Goal: Task Accomplishment & Management: Manage account settings

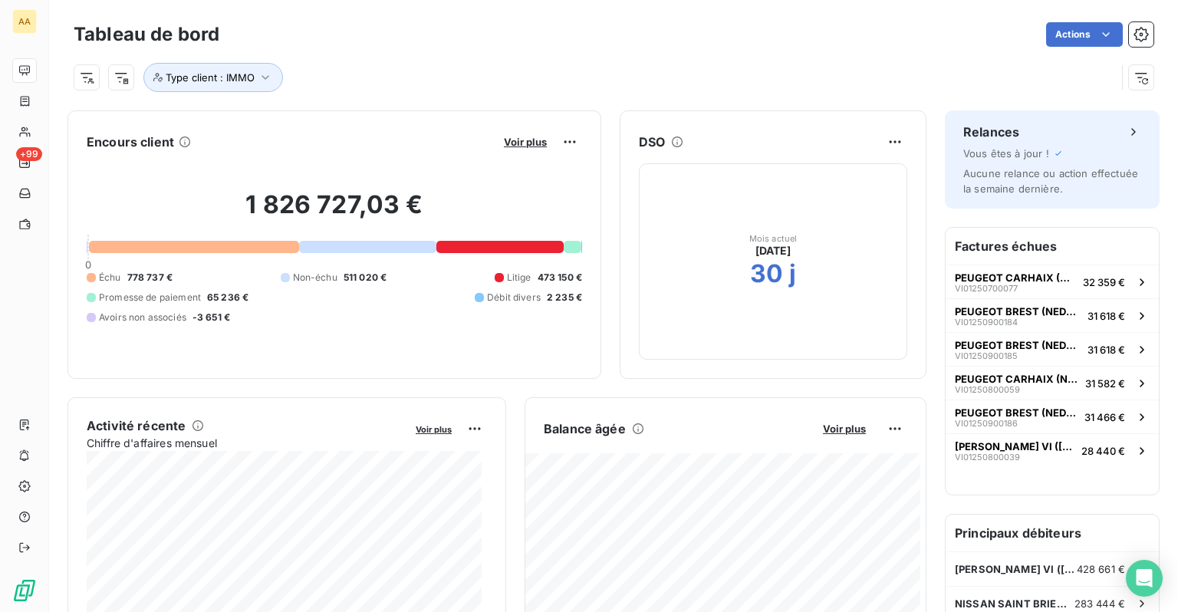
click at [885, 134] on html "AA +99 Tableau de bord Actions Type client : IMMO Encours client Voir plus 1 82…" at bounding box center [589, 306] width 1178 height 612
click at [758, 108] on html "AA +99 Tableau de bord Actions Type client : IMMO Encours client Voir plus 1 82…" at bounding box center [589, 306] width 1178 height 612
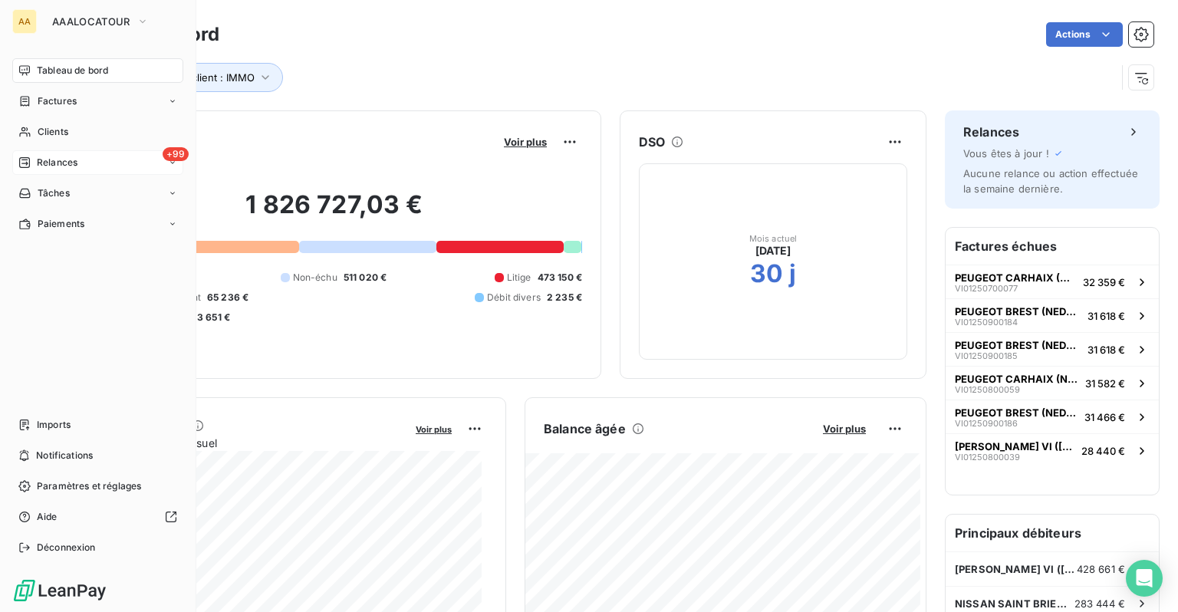
click at [37, 158] on span "Relances" at bounding box center [57, 163] width 41 height 14
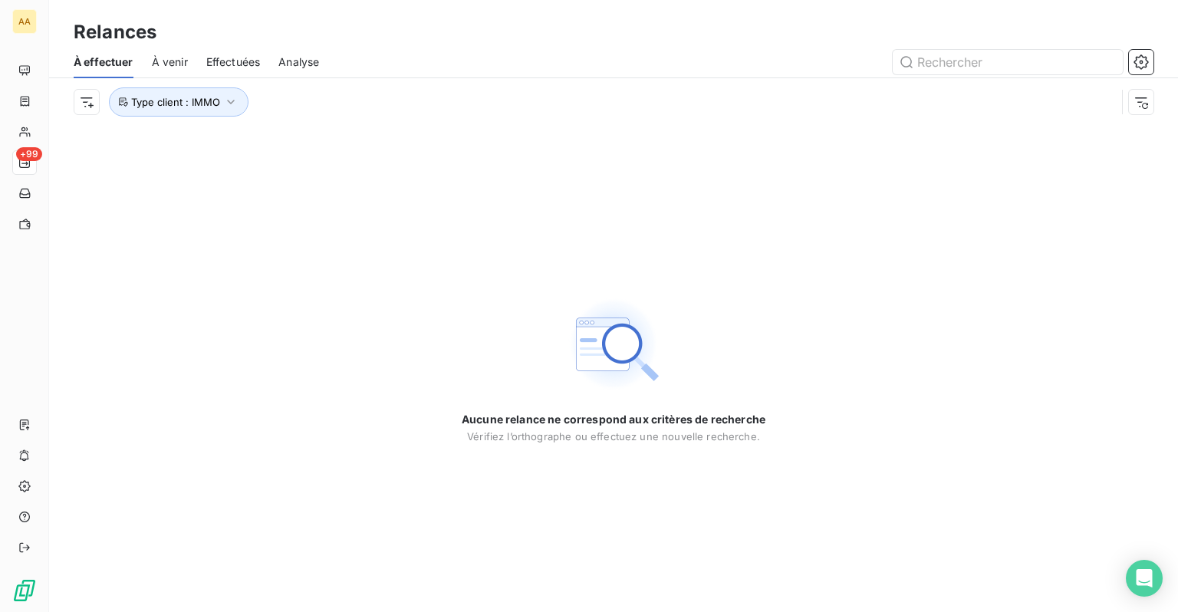
click at [295, 61] on span "Analyse" at bounding box center [299, 61] width 41 height 15
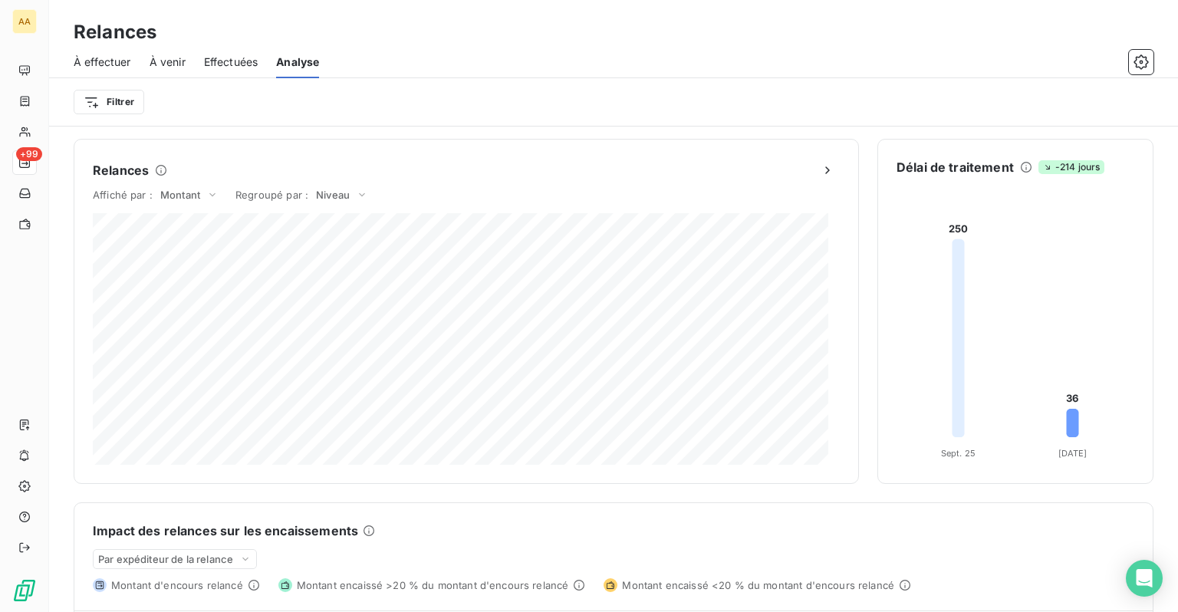
scroll to position [284, 0]
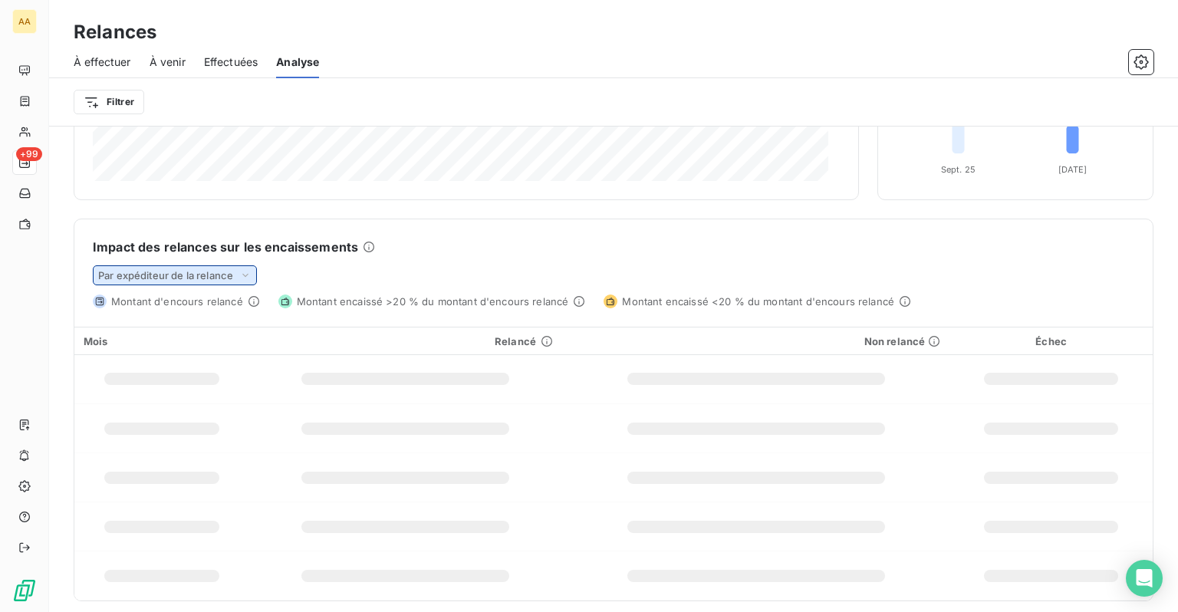
click at [206, 273] on span "Par expéditeur de la relance" at bounding box center [165, 275] width 135 height 12
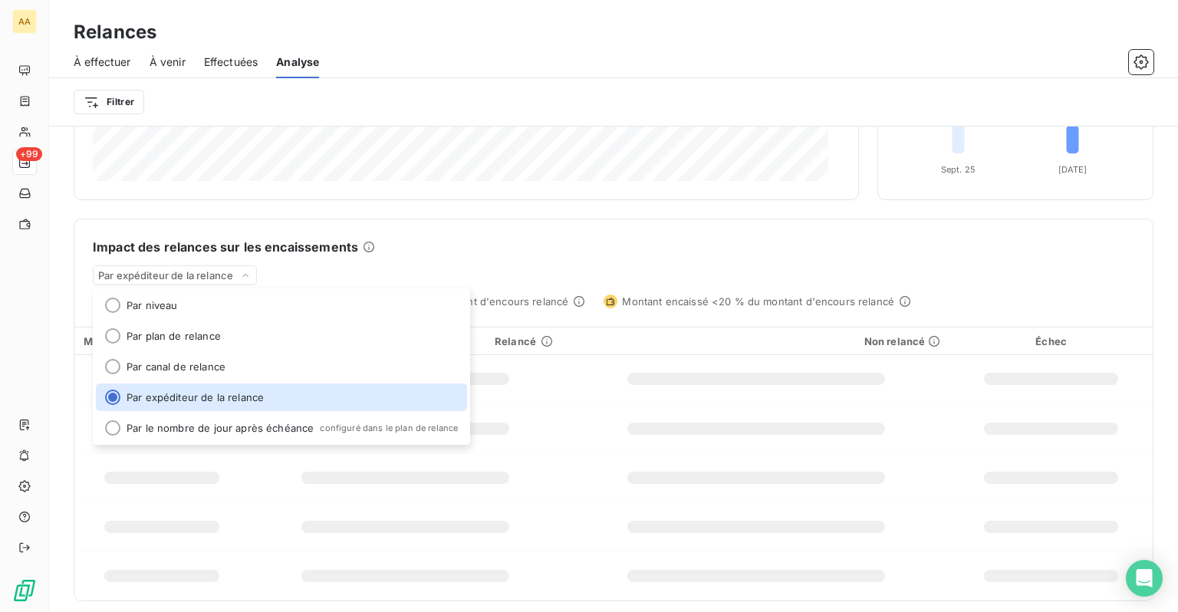
click at [448, 255] on div "Impact des relances sur les encaissements Par expéditeur de la relance Par nive…" at bounding box center [613, 263] width 1079 height 89
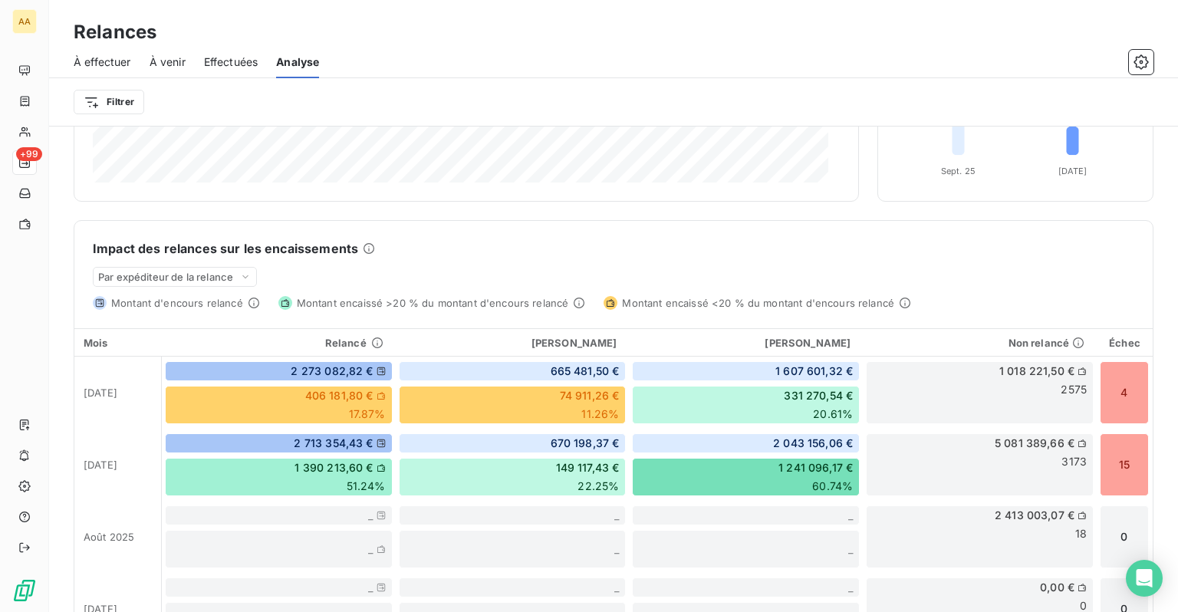
scroll to position [307, 0]
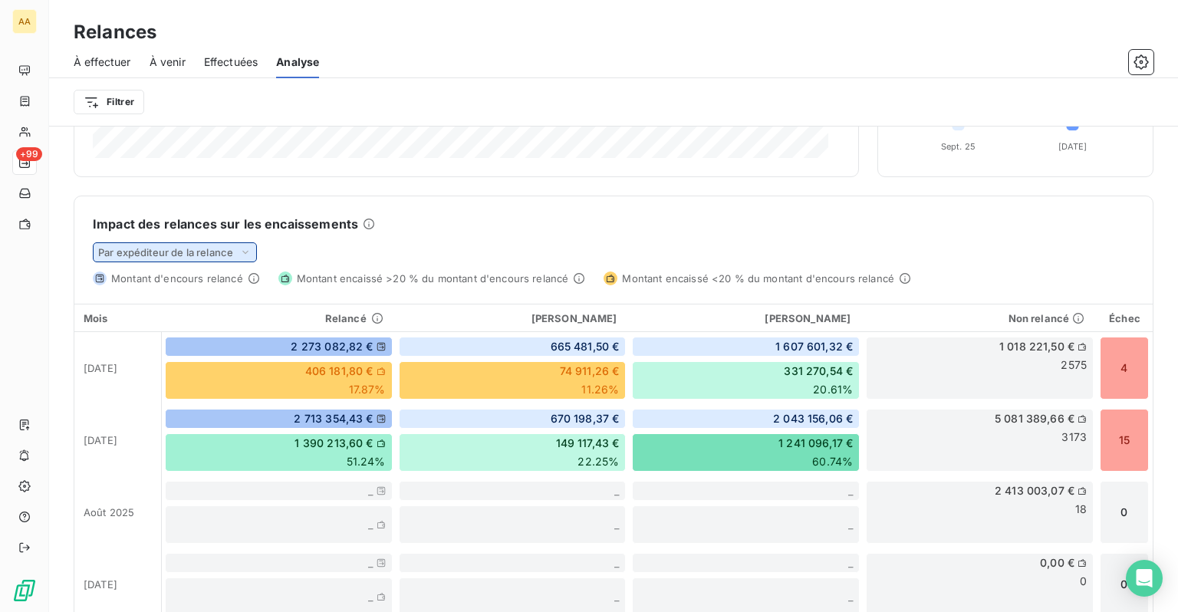
click at [216, 255] on span "Par expéditeur de la relance" at bounding box center [165, 252] width 135 height 12
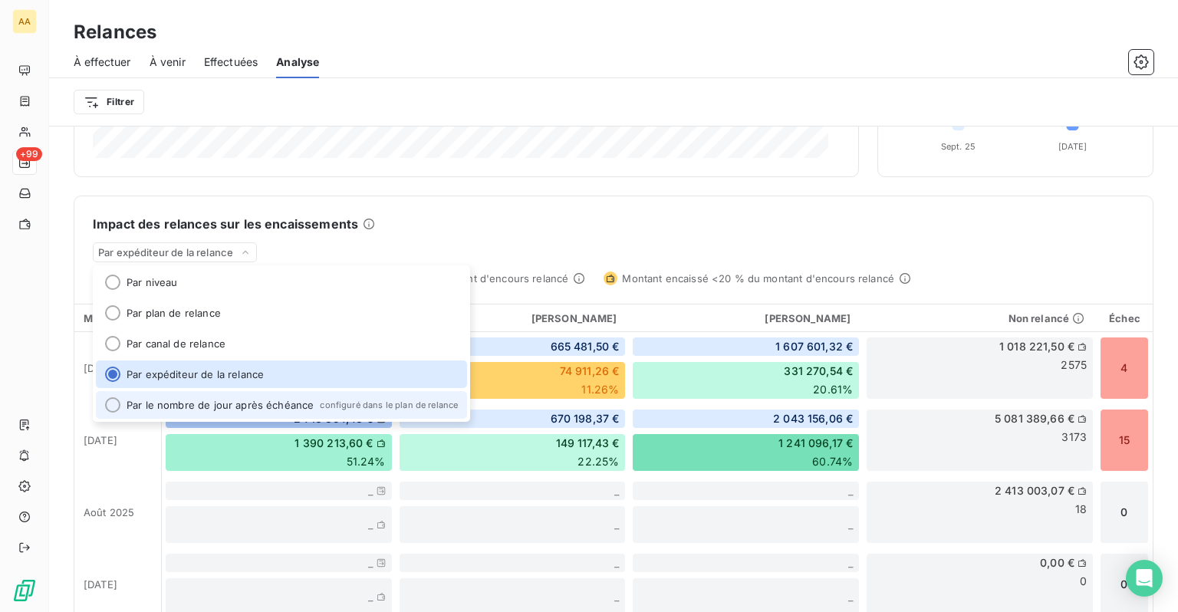
click at [197, 411] on li "Par le nombre de jour après échéance configuré dans le plan de relance" at bounding box center [281, 405] width 371 height 28
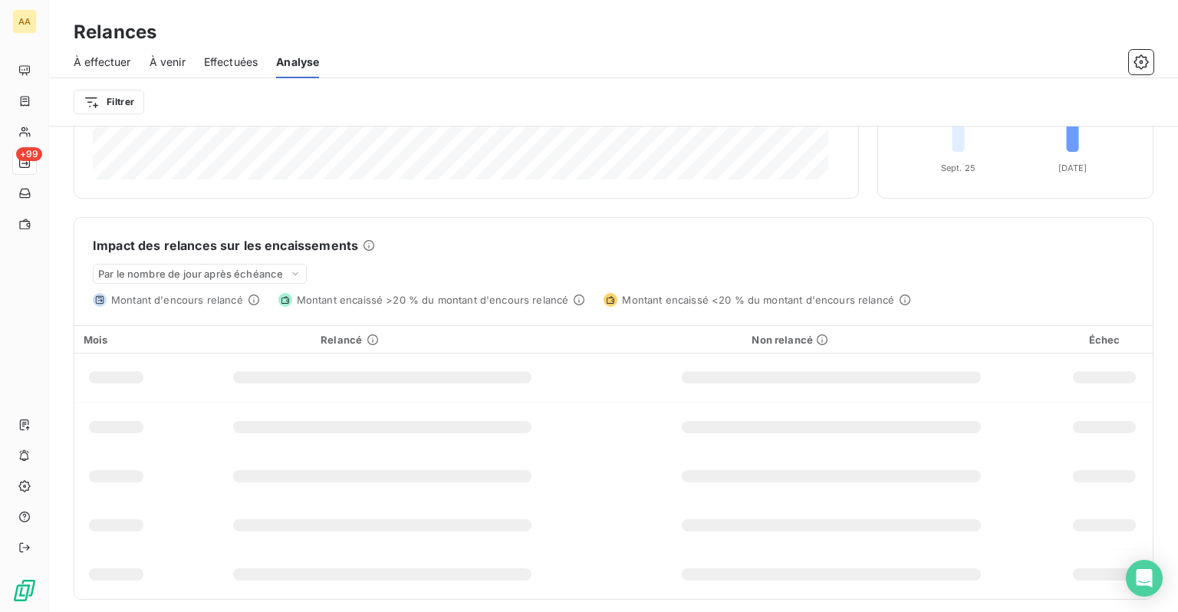
scroll to position [284, 0]
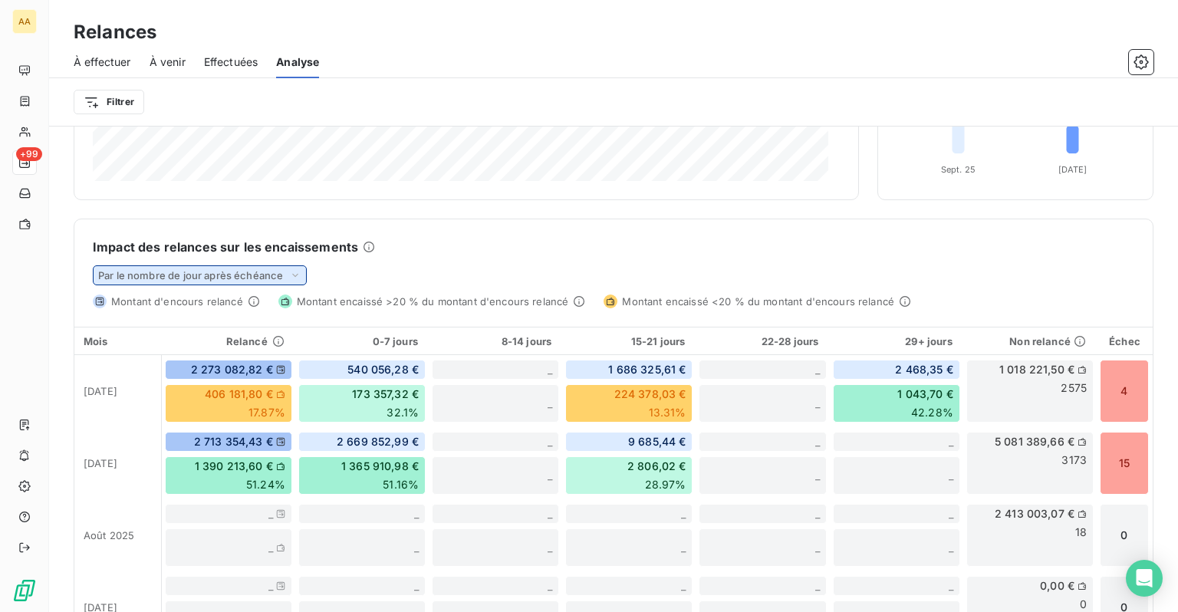
click at [279, 275] on span "Par le nombre de jour après échéance" at bounding box center [190, 275] width 185 height 12
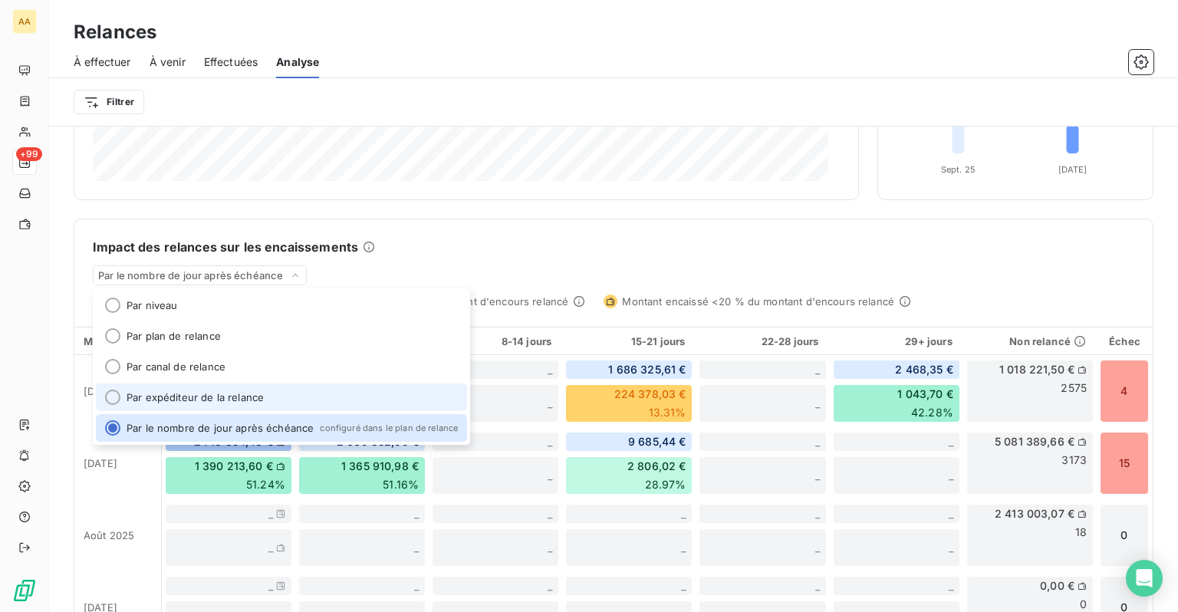
click at [190, 394] on li "Par expéditeur de la relance" at bounding box center [281, 398] width 371 height 28
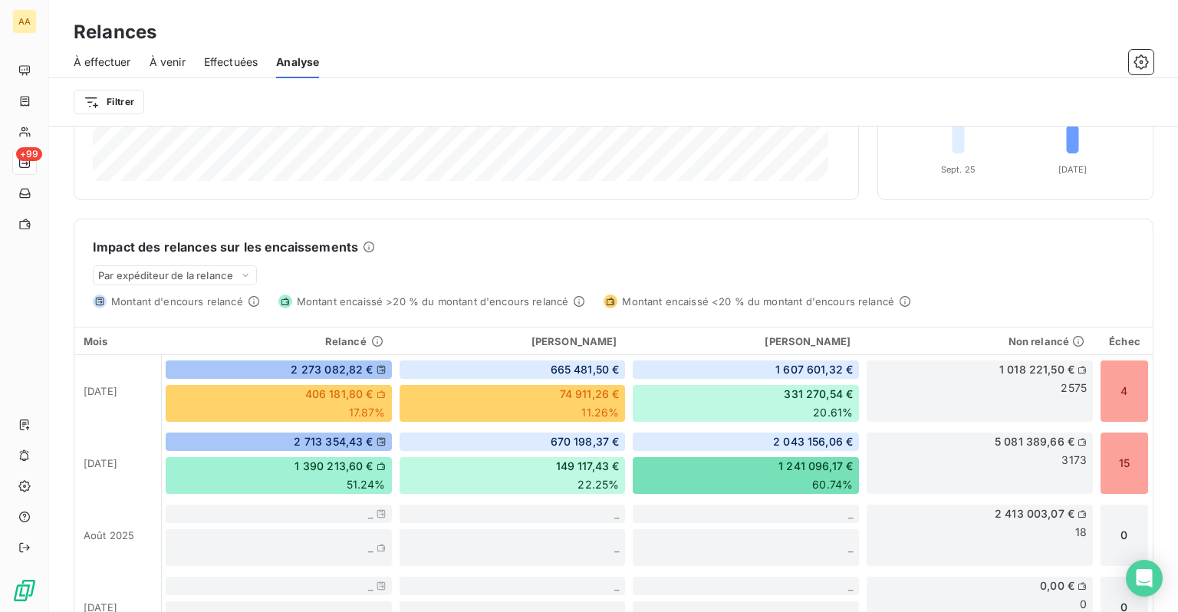
click at [635, 258] on div "Impact des relances sur les encaissements Par expéditeur de la relance Montant …" at bounding box center [613, 263] width 1079 height 89
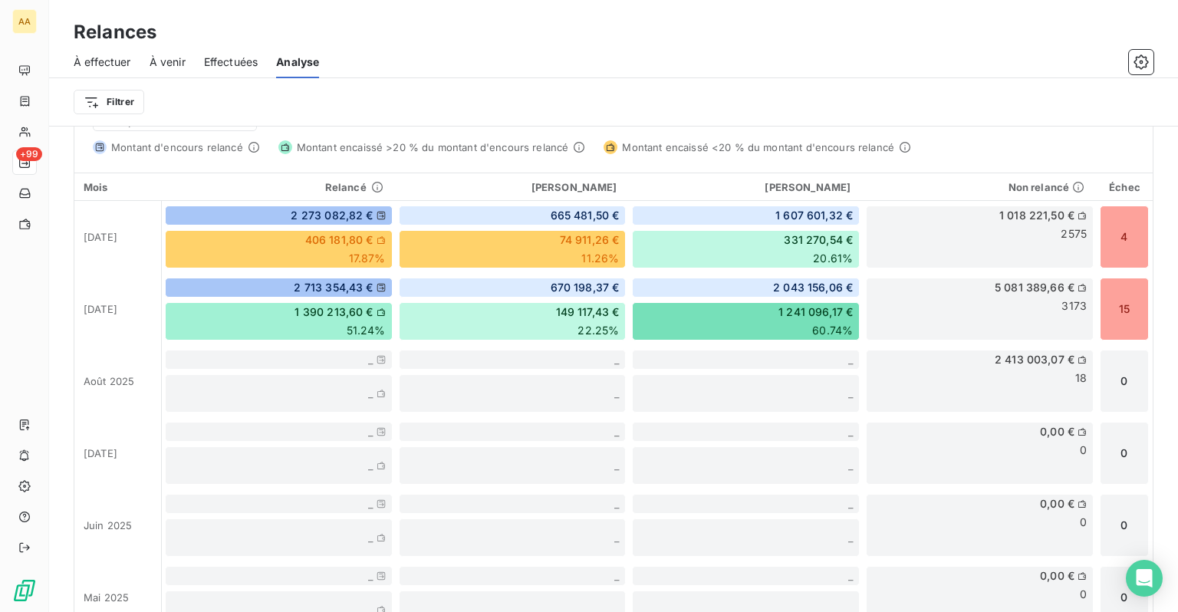
scroll to position [361, 0]
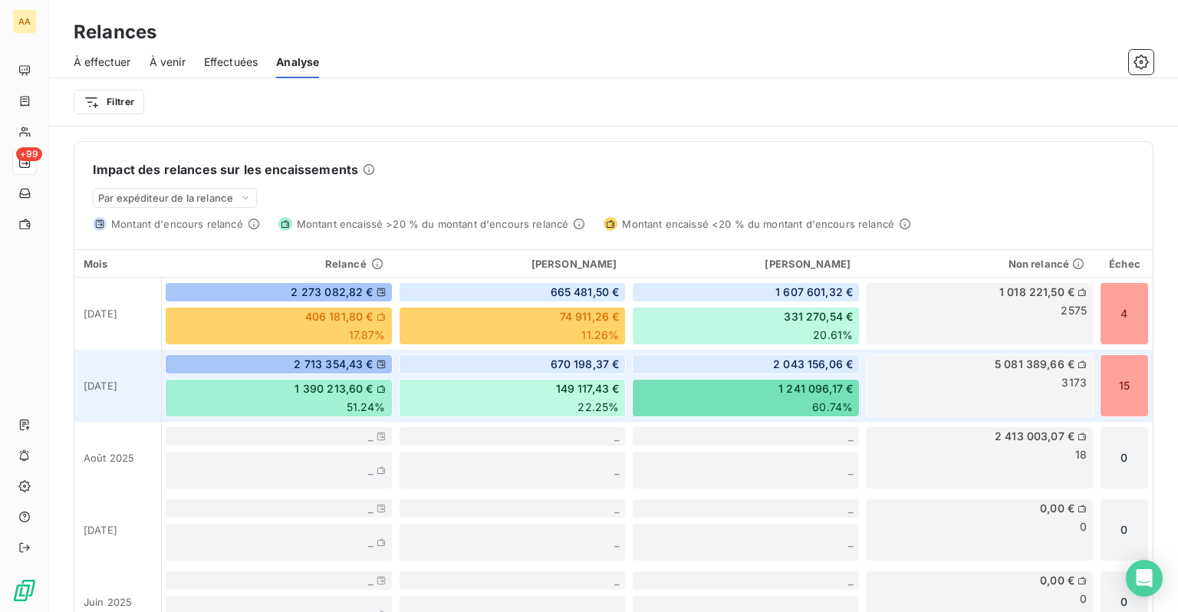
click at [892, 389] on div "5 081 389,66 € 3173" at bounding box center [980, 385] width 228 height 63
click at [378, 391] on icon at bounding box center [381, 388] width 9 height 9
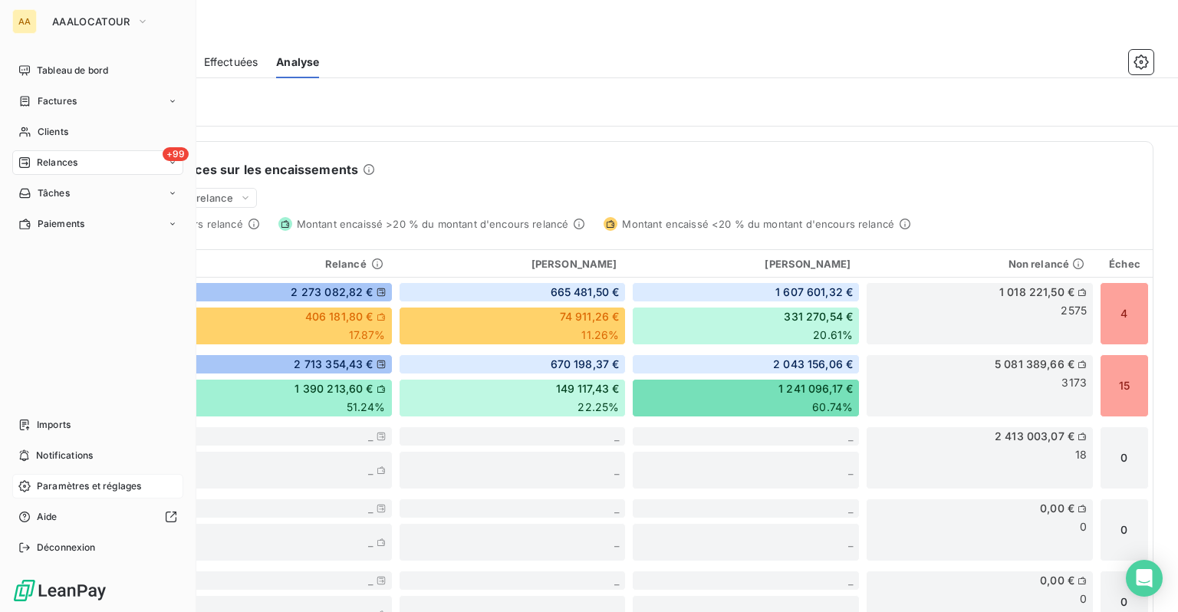
click at [58, 493] on span "Paramètres et réglages" at bounding box center [89, 487] width 104 height 14
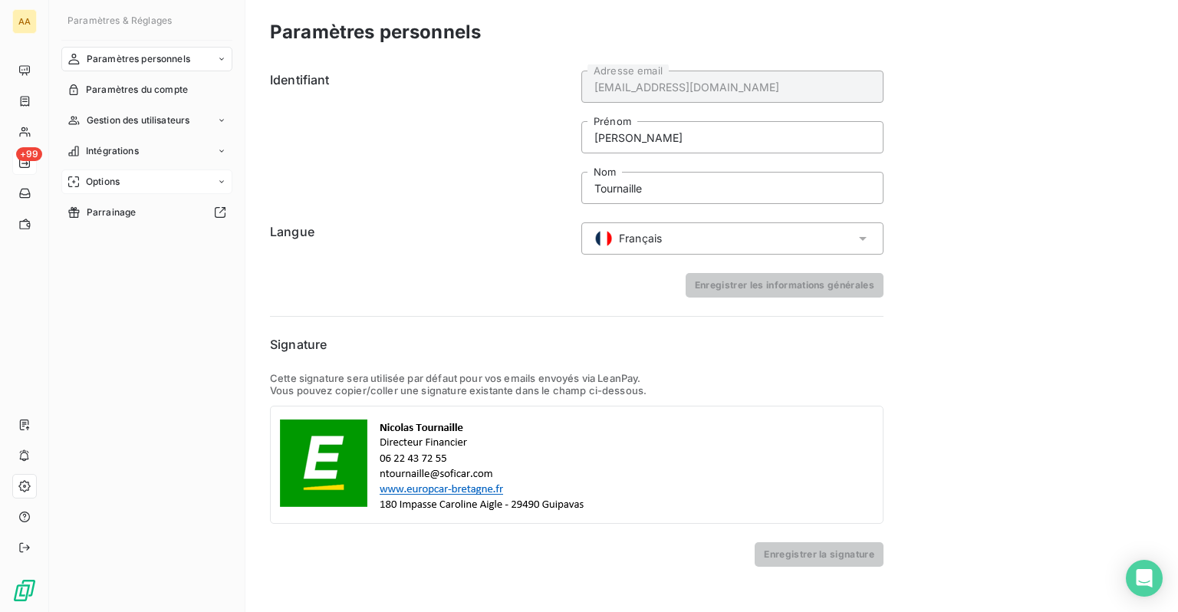
click at [113, 181] on span "Options" at bounding box center [103, 182] width 34 height 14
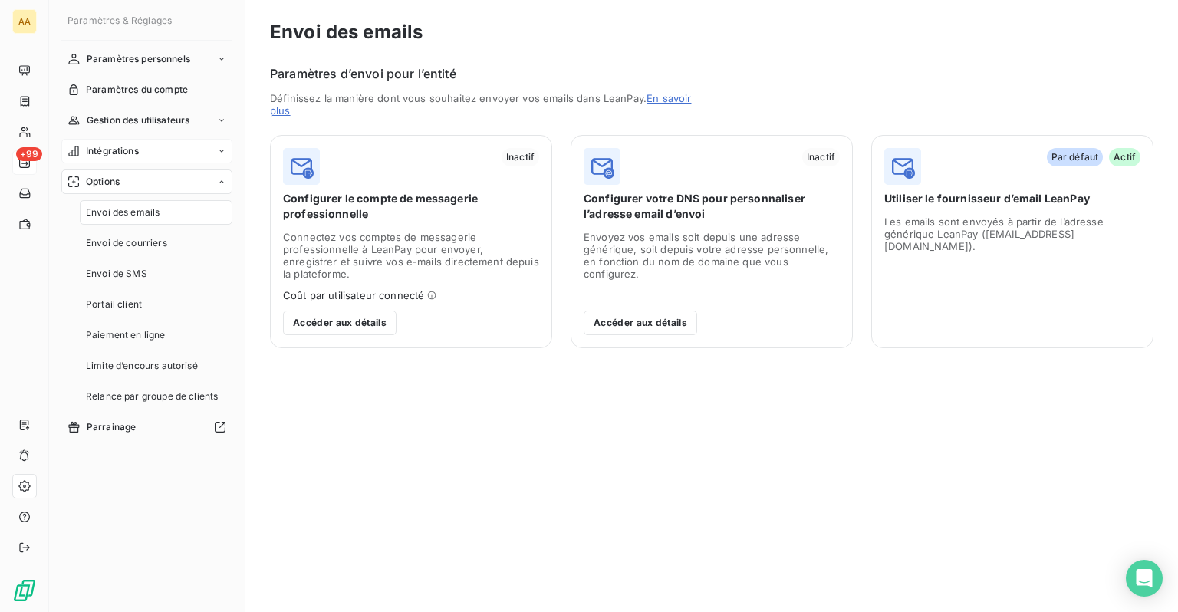
click at [116, 157] on span "Intégrations" at bounding box center [112, 151] width 53 height 14
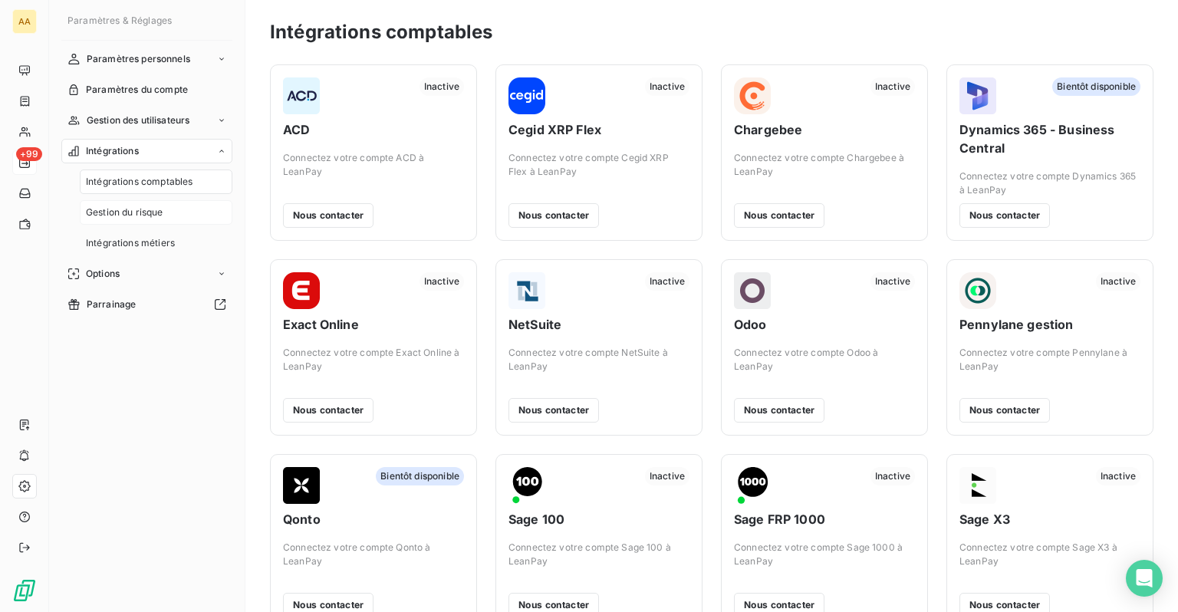
click at [129, 213] on span "Gestion du risque" at bounding box center [124, 213] width 77 height 14
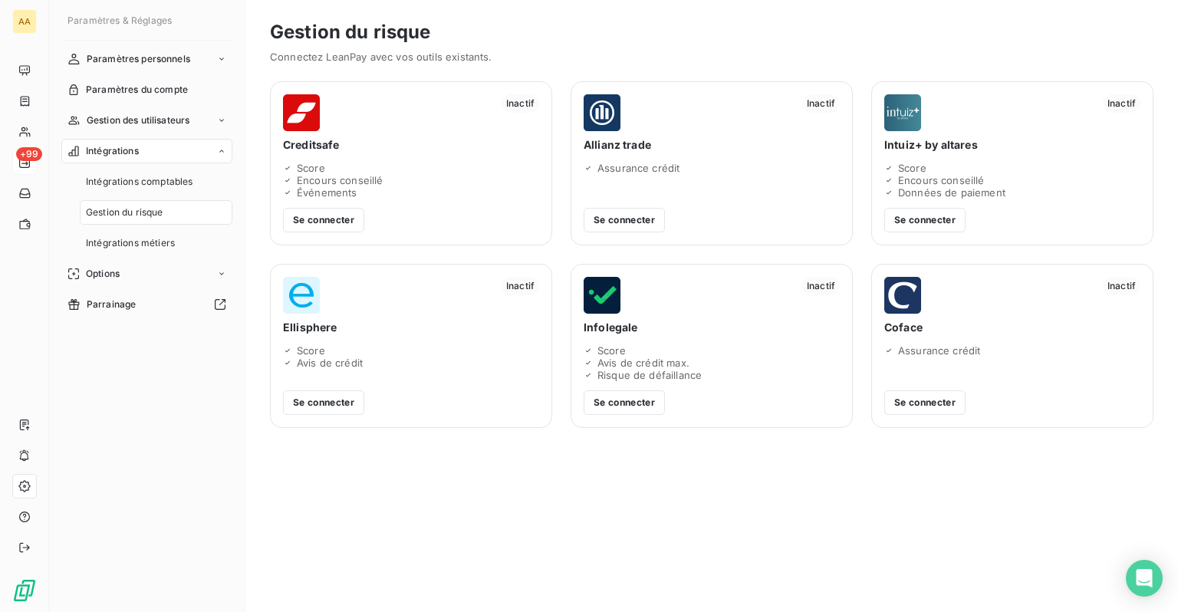
click at [328, 162] on div "Score" at bounding box center [411, 168] width 256 height 12
click at [315, 229] on button "Se connecter" at bounding box center [323, 220] width 81 height 25
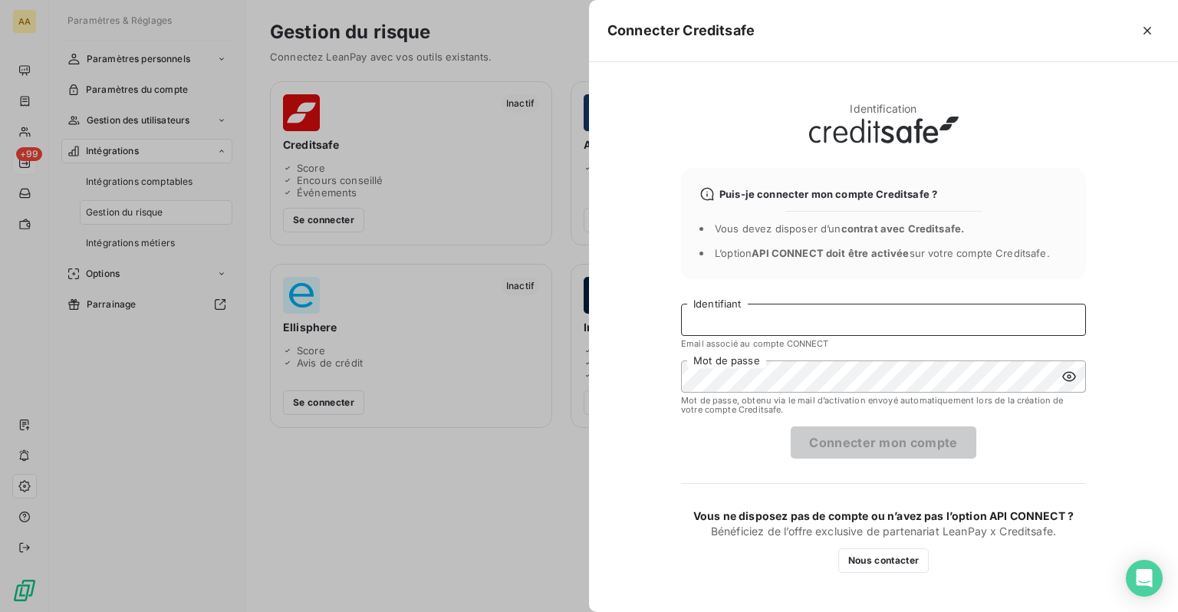
type input "ntournaille@soficar.com"
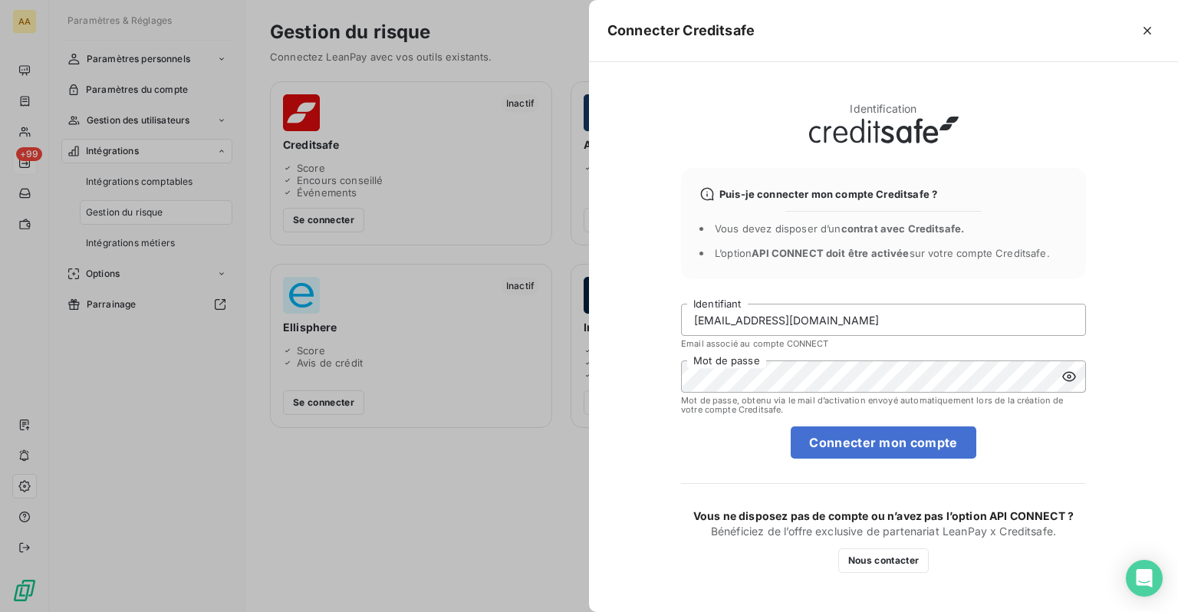
click at [1080, 376] on div at bounding box center [1074, 377] width 25 height 32
click at [488, 611] on div "Connecter Creditsafe Identification Puis-je connecter mon compte Creditsafe ? V…" at bounding box center [589, 612] width 1178 height 0
drag, startPoint x: 1011, startPoint y: 451, endPoint x: 1002, endPoint y: 449, distance: 9.5
click at [1011, 451] on form "ntournaille@soficar.com Identifiant Email associé au compte CONNECT Mot de pass…" at bounding box center [883, 381] width 405 height 155
click at [942, 441] on button "Connecter mon compte" at bounding box center [883, 443] width 185 height 32
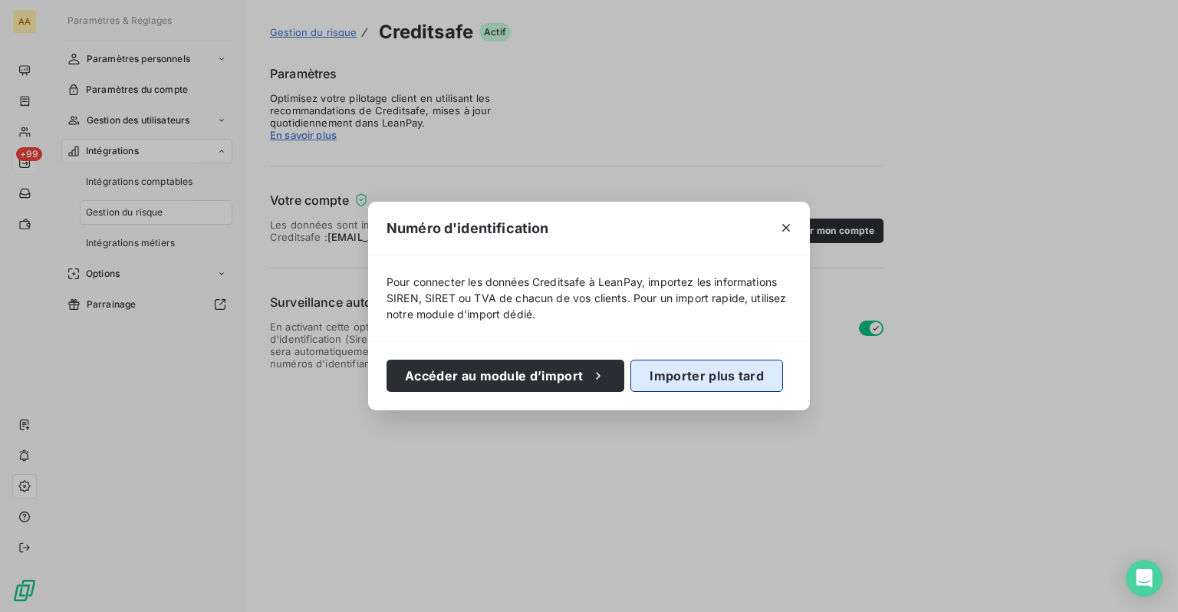
click at [678, 370] on button "Importer plus tard" at bounding box center [707, 376] width 153 height 32
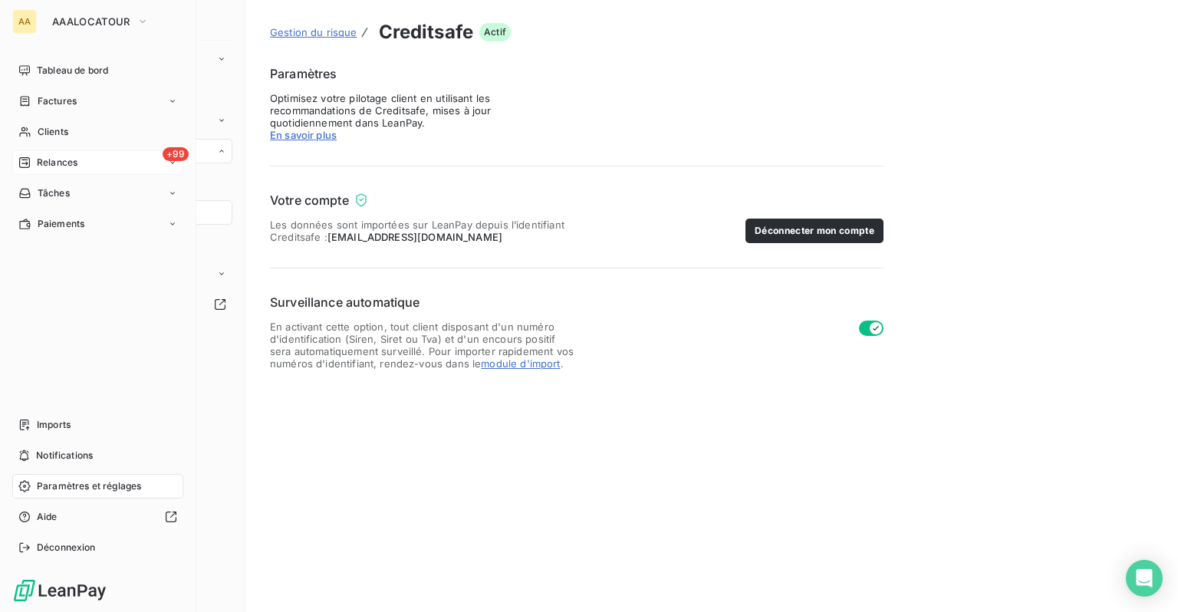
click at [38, 127] on span "Clients" at bounding box center [53, 132] width 31 height 14
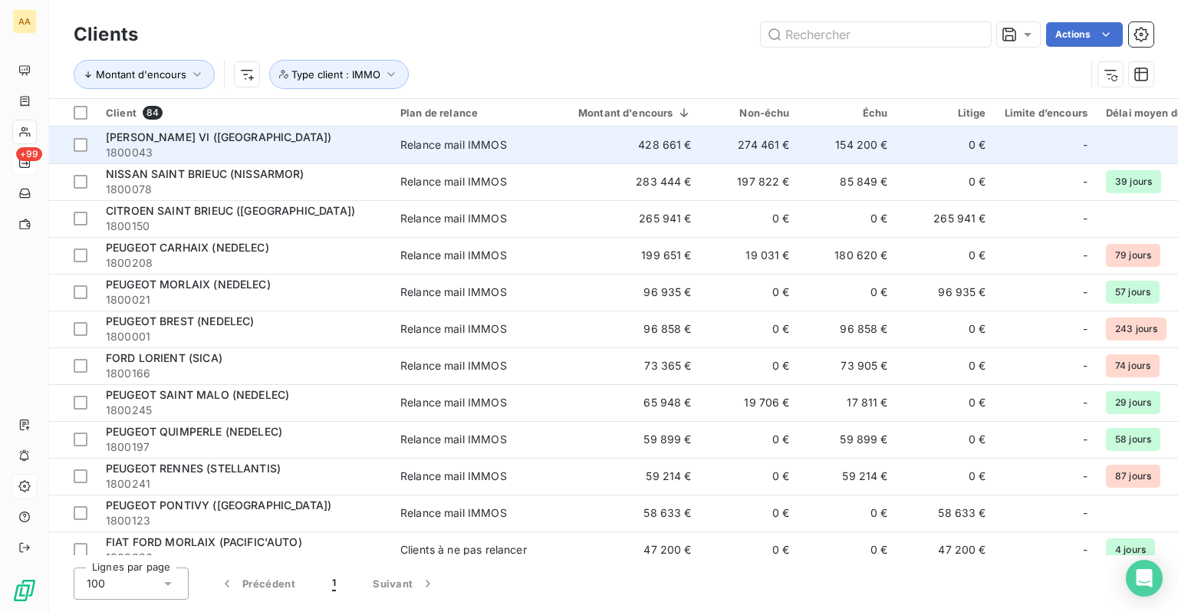
click at [381, 141] on div "[PERSON_NAME] VI ([GEOGRAPHIC_DATA])" at bounding box center [244, 137] width 276 height 15
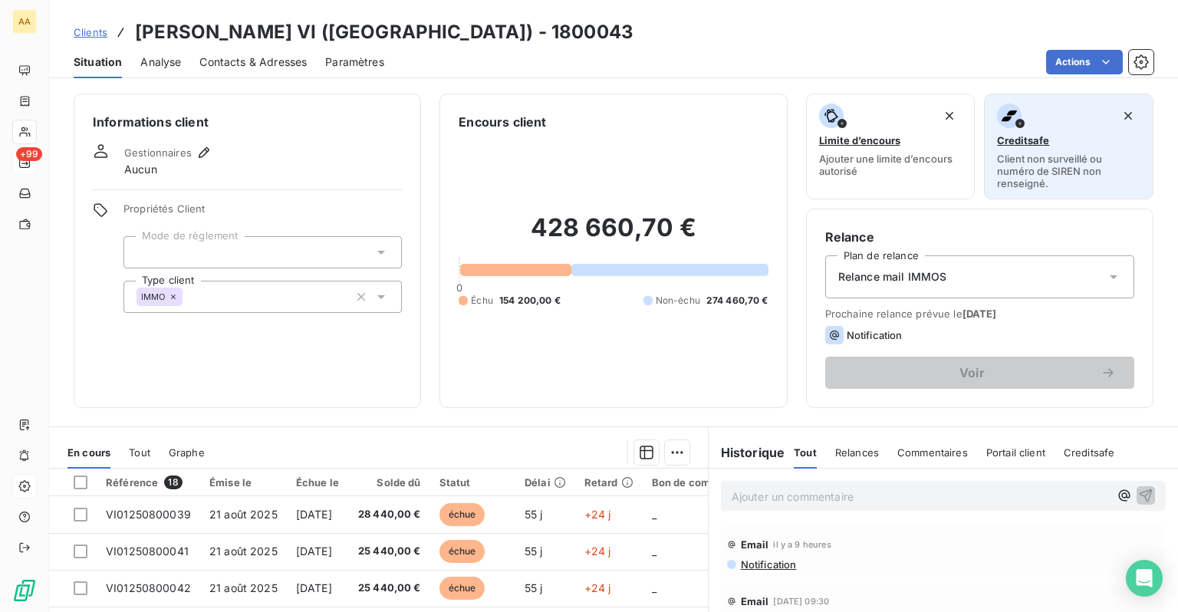
click at [1034, 139] on span "Creditsafe" at bounding box center [1023, 140] width 52 height 12
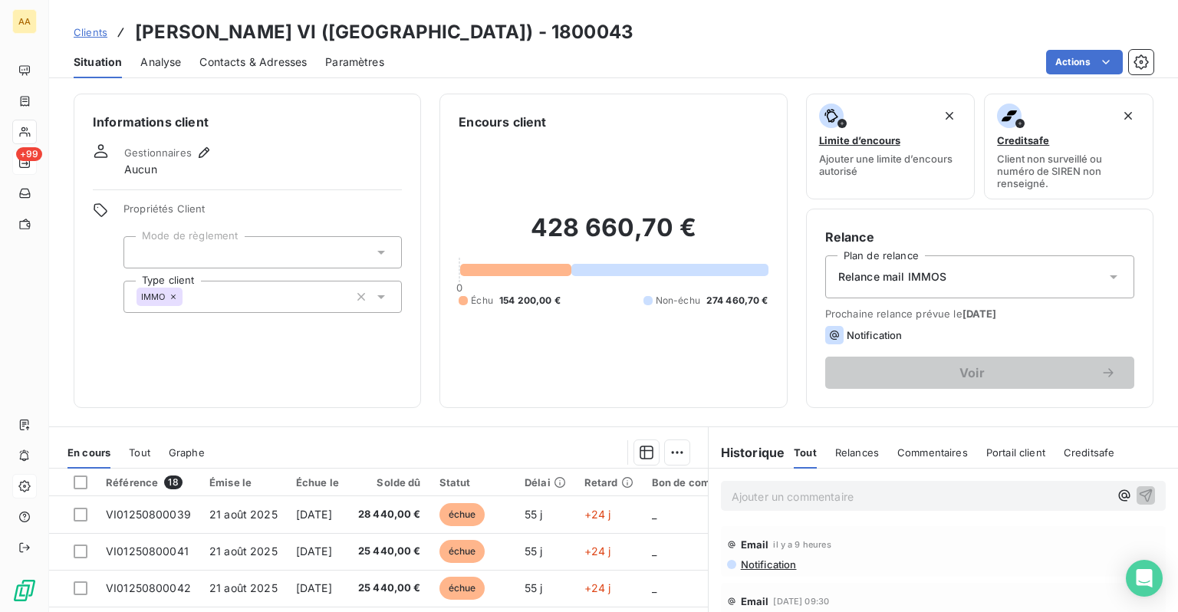
click at [213, 57] on span "Contacts & Adresses" at bounding box center [252, 61] width 107 height 15
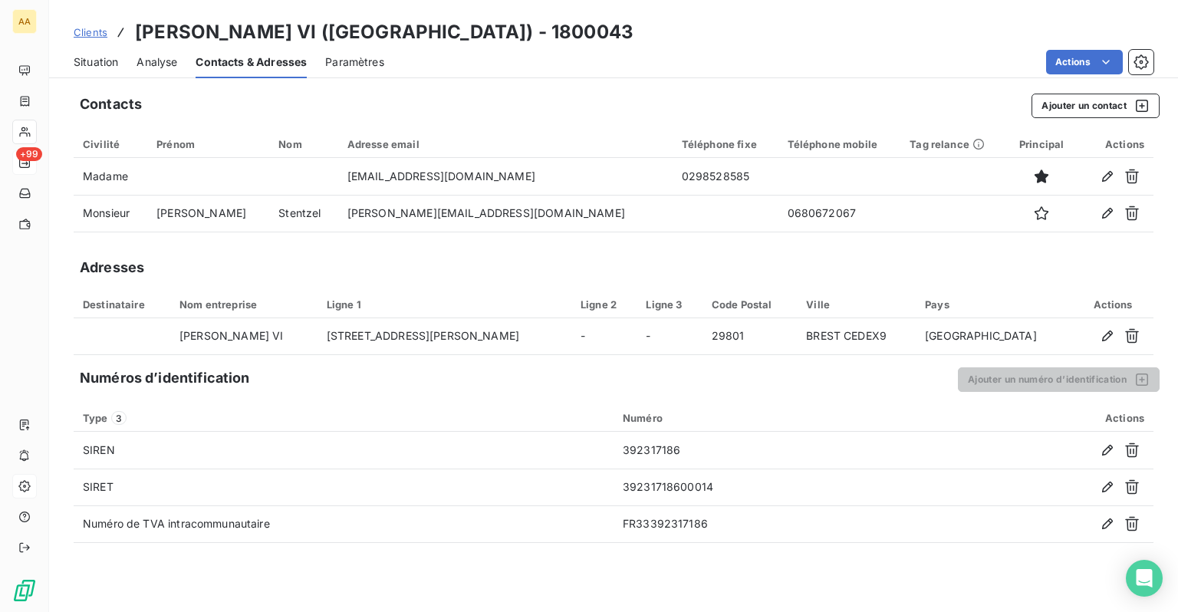
click at [104, 66] on span "Situation" at bounding box center [96, 61] width 45 height 15
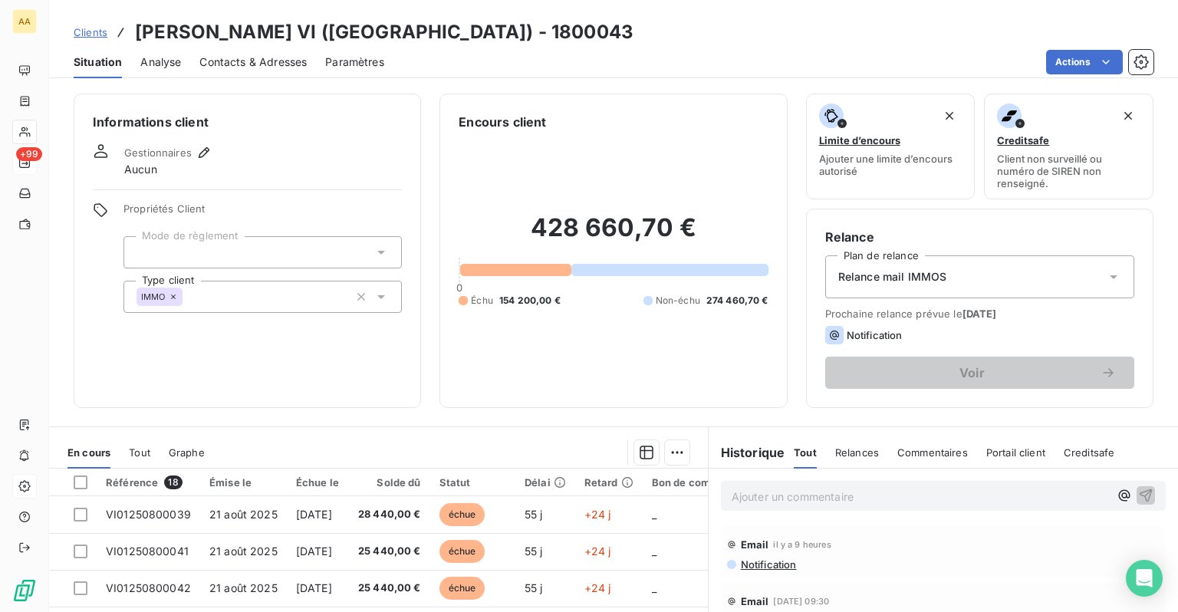
click at [160, 66] on span "Analyse" at bounding box center [160, 61] width 41 height 15
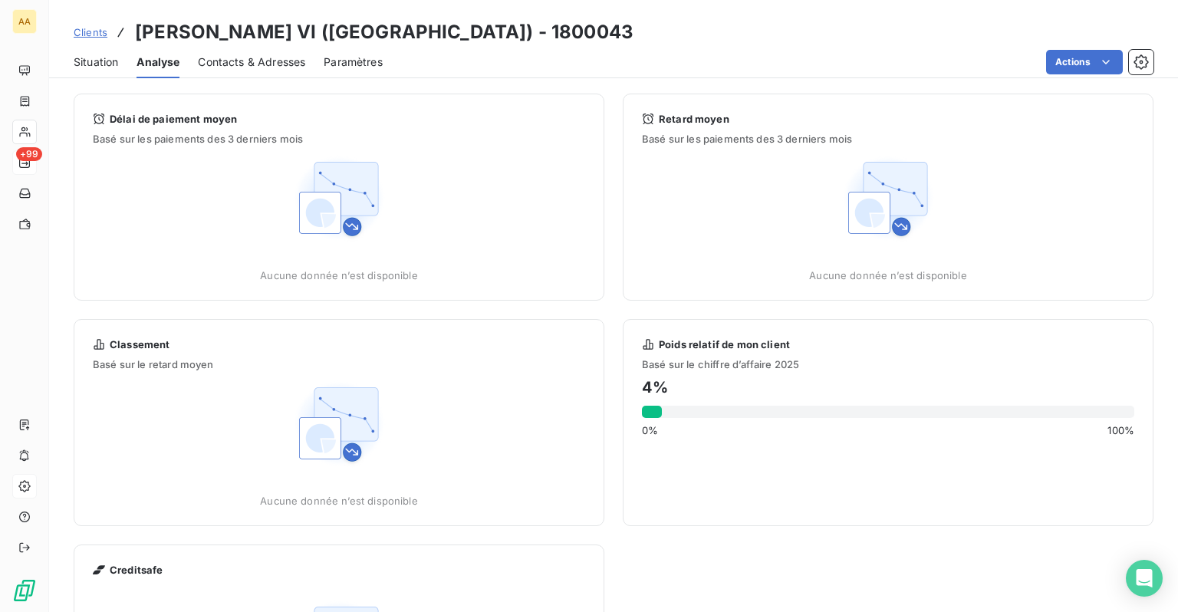
click at [249, 58] on span "Contacts & Adresses" at bounding box center [251, 61] width 107 height 15
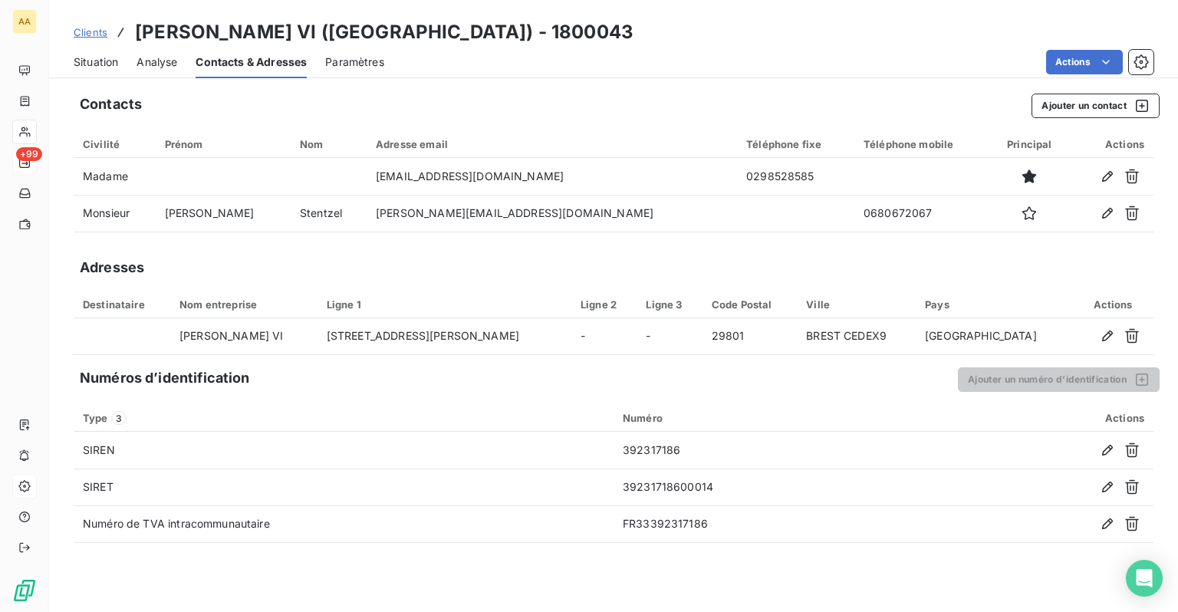
click at [169, 64] on span "Analyse" at bounding box center [157, 61] width 41 height 15
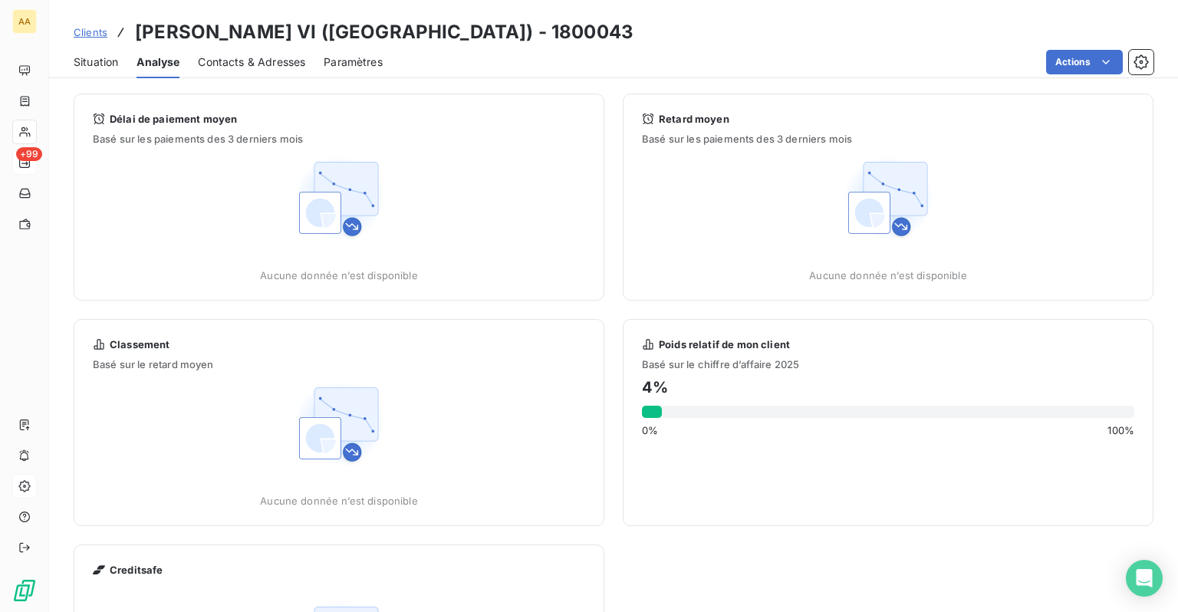
click at [110, 68] on span "Situation" at bounding box center [96, 61] width 45 height 15
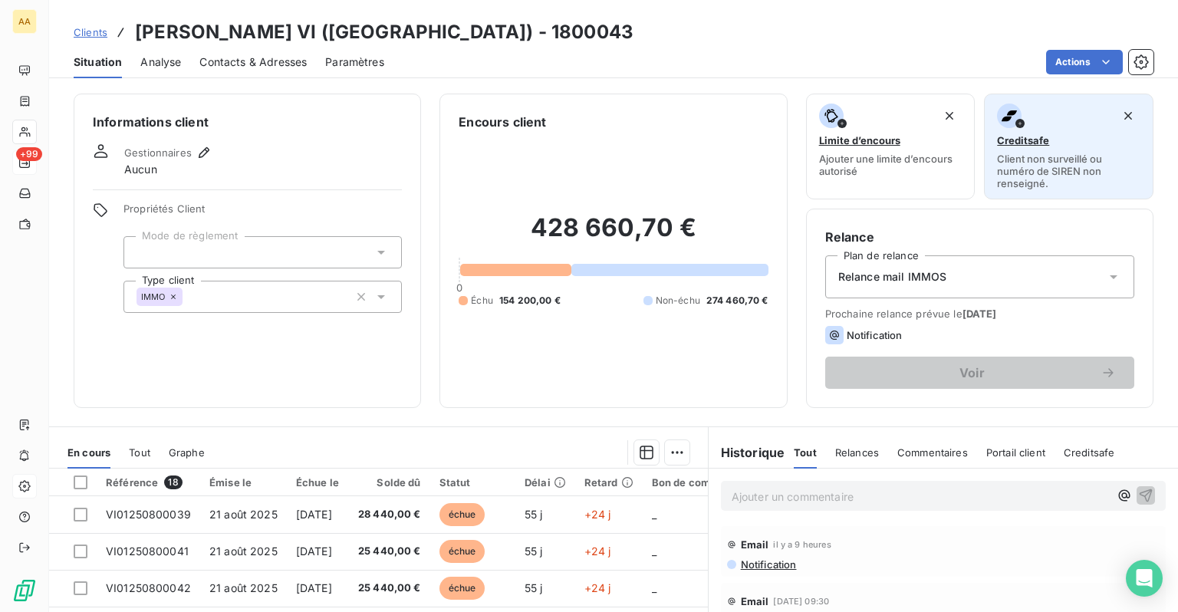
click at [1014, 137] on span "Creditsafe" at bounding box center [1023, 140] width 52 height 12
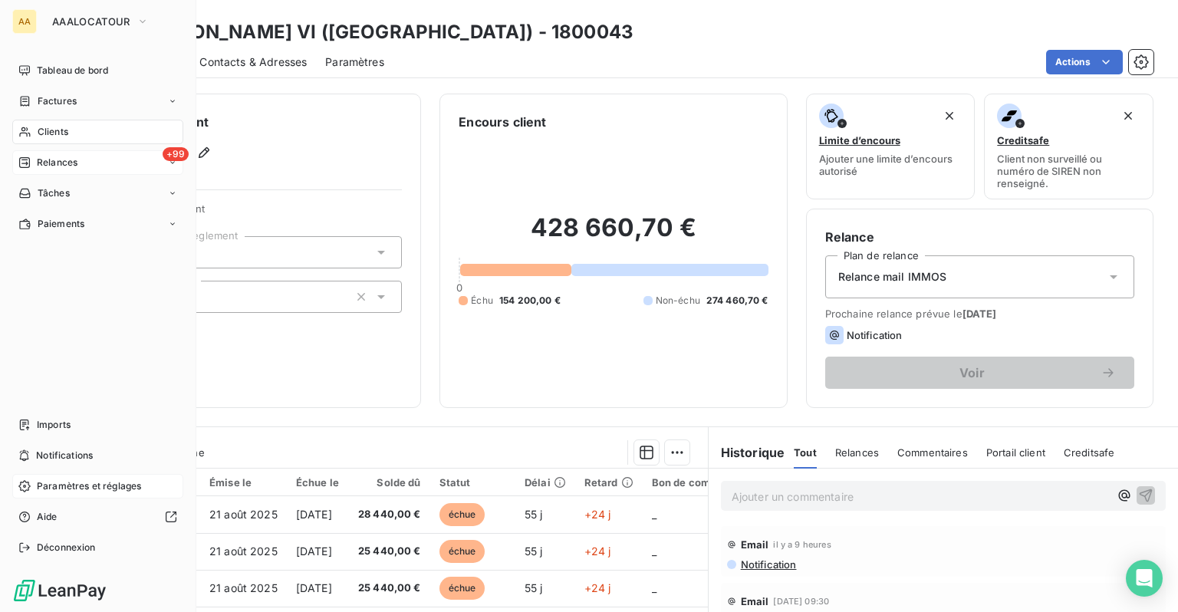
click at [59, 488] on span "Paramètres et réglages" at bounding box center [89, 487] width 104 height 14
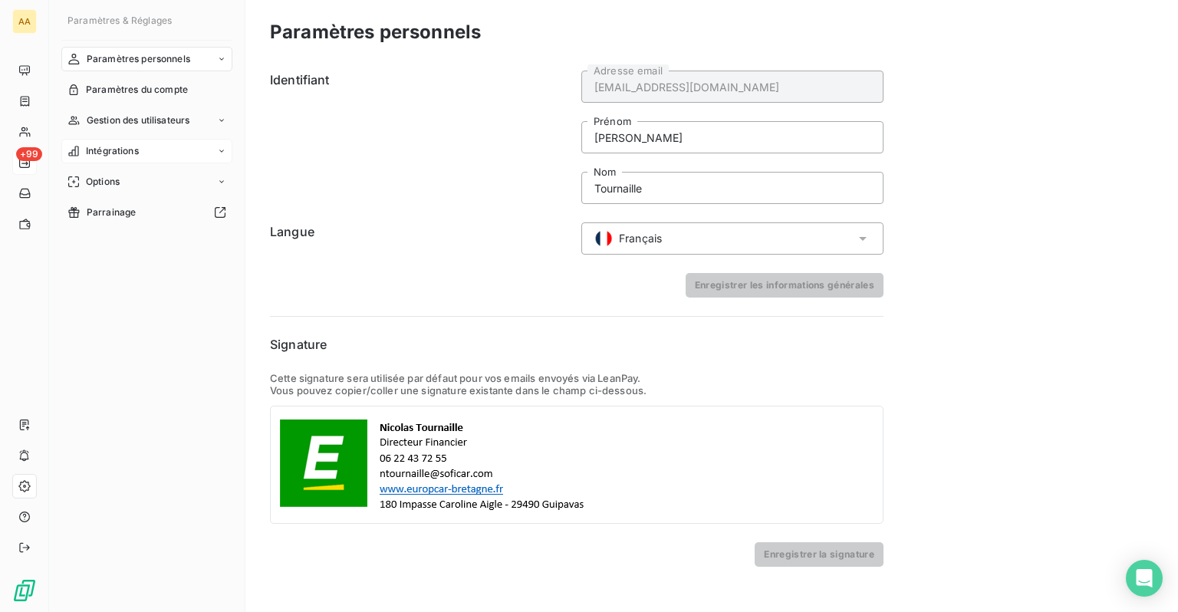
click at [110, 161] on div "Intégrations" at bounding box center [146, 151] width 171 height 25
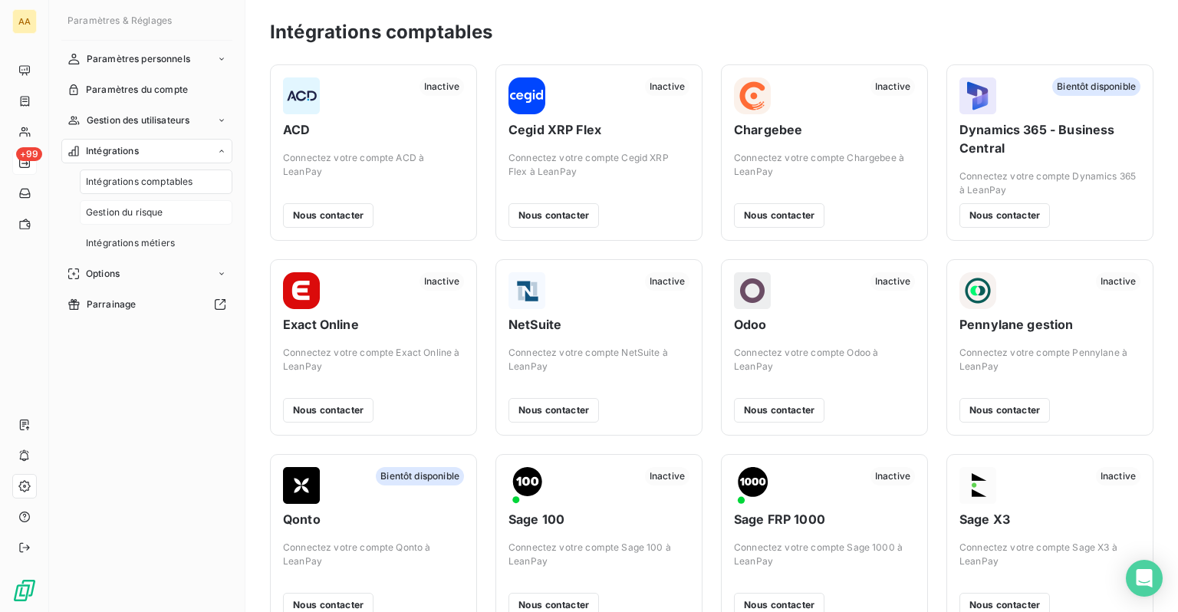
click at [146, 222] on div "Gestion du risque" at bounding box center [156, 212] width 153 height 25
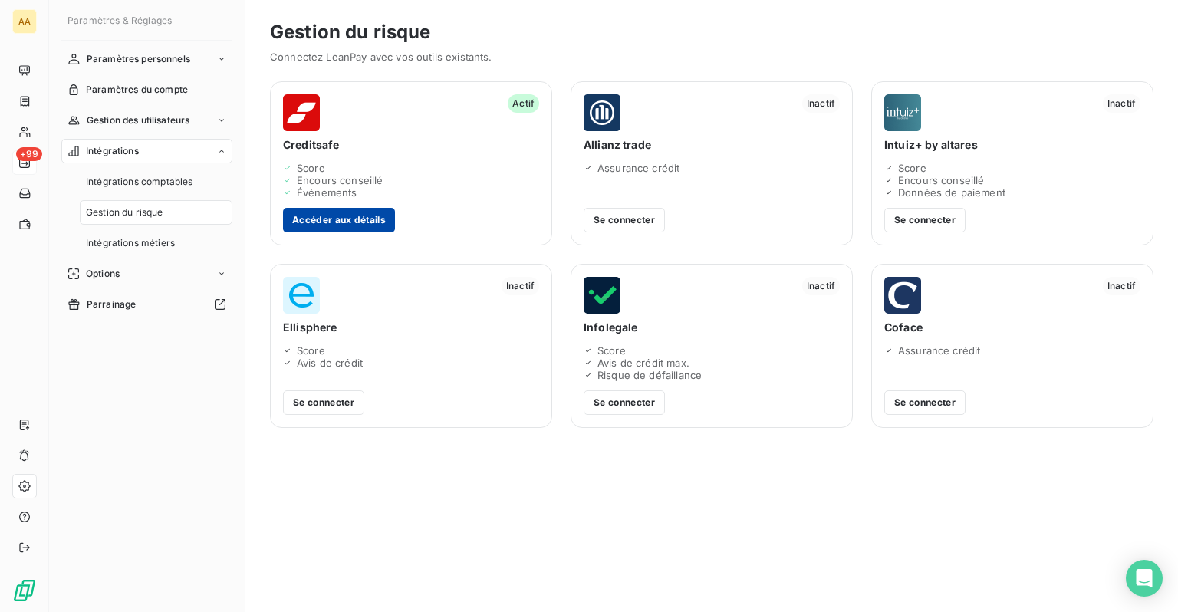
click at [353, 217] on button "Accéder aux détails" at bounding box center [339, 220] width 112 height 25
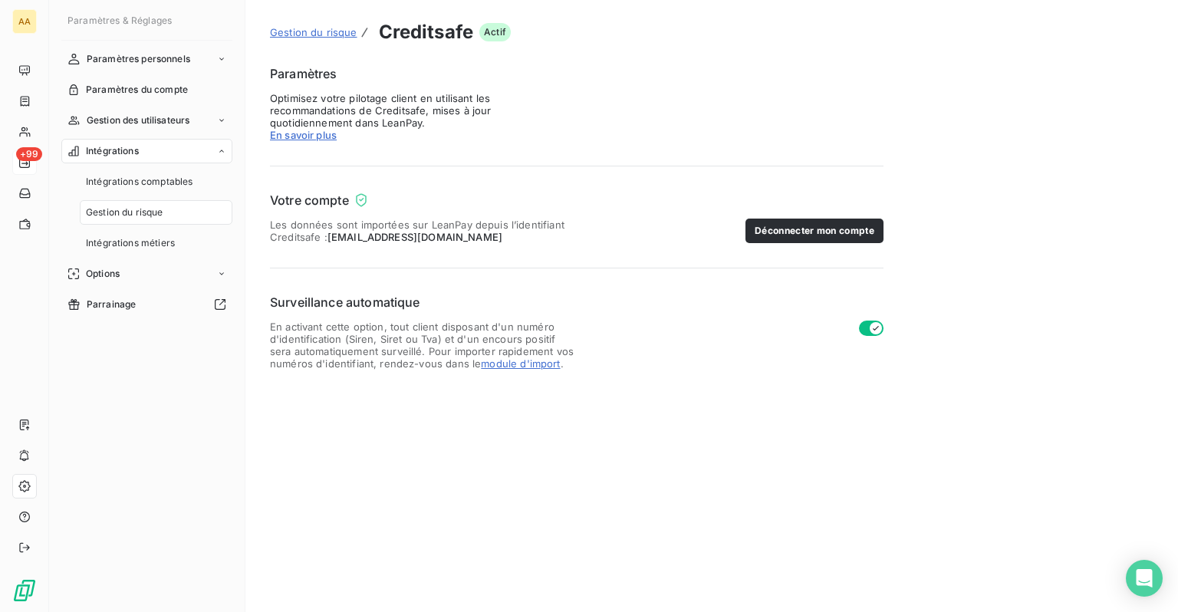
click at [349, 234] on span "ntournaille@soficar.com" at bounding box center [415, 237] width 175 height 12
drag, startPoint x: 453, startPoint y: 238, endPoint x: 262, endPoint y: 235, distance: 191.8
click at [262, 235] on div "Gestion du risque Creditsafe Actif Paramètres Optimisez votre pilotage client e…" at bounding box center [712, 306] width 933 height 612
click at [318, 278] on form "Paramètres Optimisez votre pilotage client en utilisant les recommandations de …" at bounding box center [577, 216] width 614 height 305
click at [341, 329] on span "En activant cette option, tout client disposant d'un numéro d'identification (S…" at bounding box center [423, 345] width 307 height 49
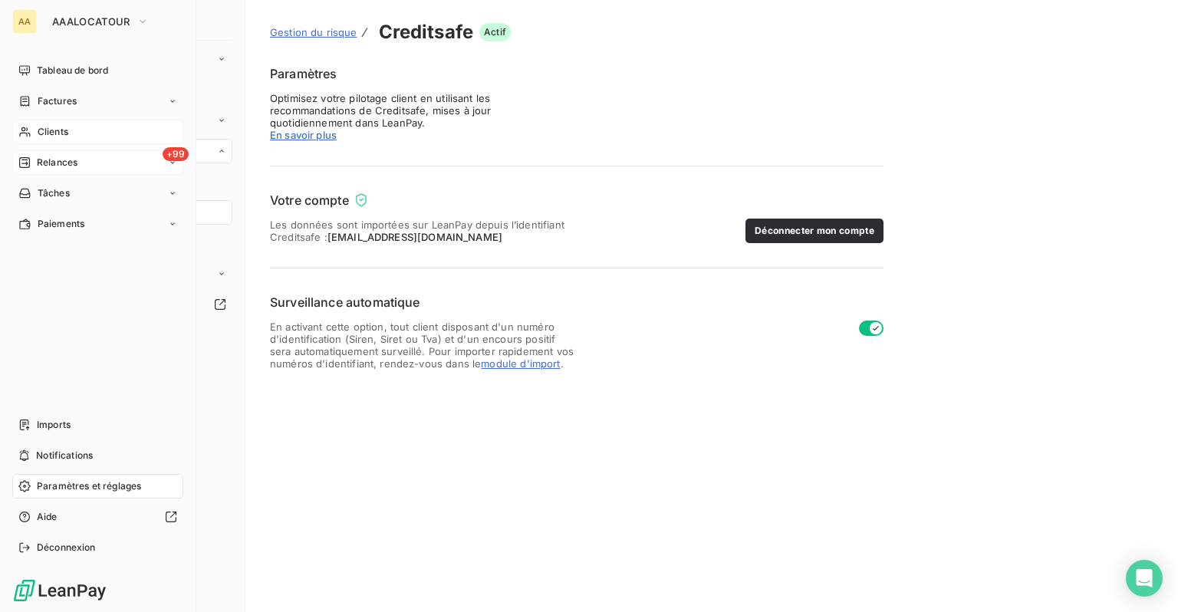
click at [40, 127] on span "Clients" at bounding box center [53, 132] width 31 height 14
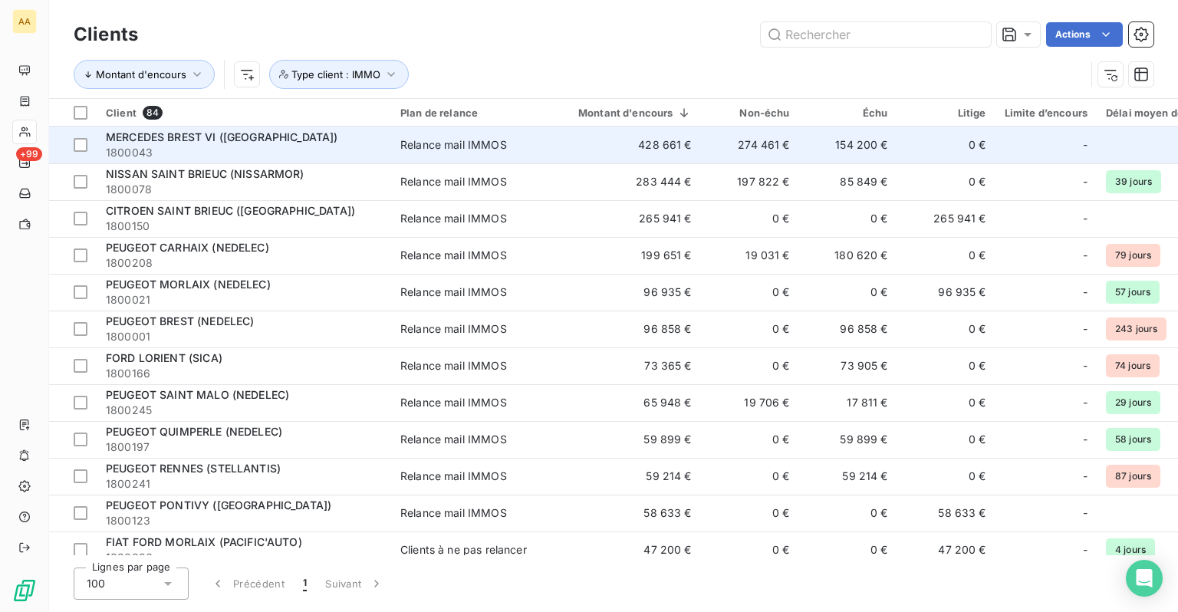
click at [209, 138] on span "[PERSON_NAME] VI ([GEOGRAPHIC_DATA])" at bounding box center [222, 136] width 232 height 13
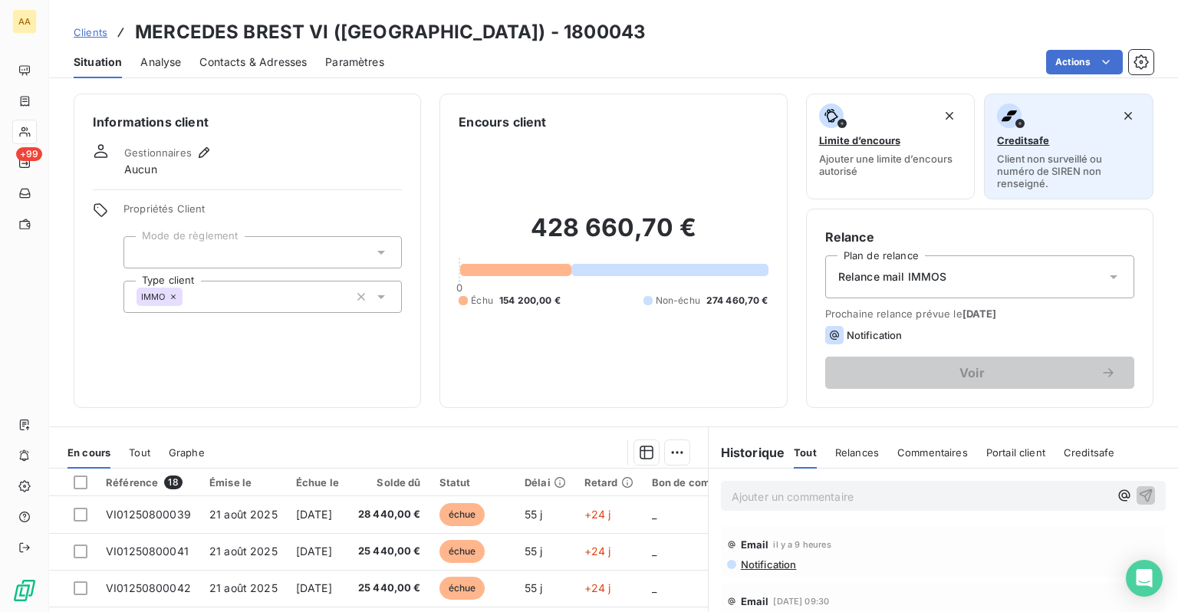
click at [1019, 153] on span "Client non surveillé ou numéro de SIREN non renseigné." at bounding box center [1068, 171] width 143 height 37
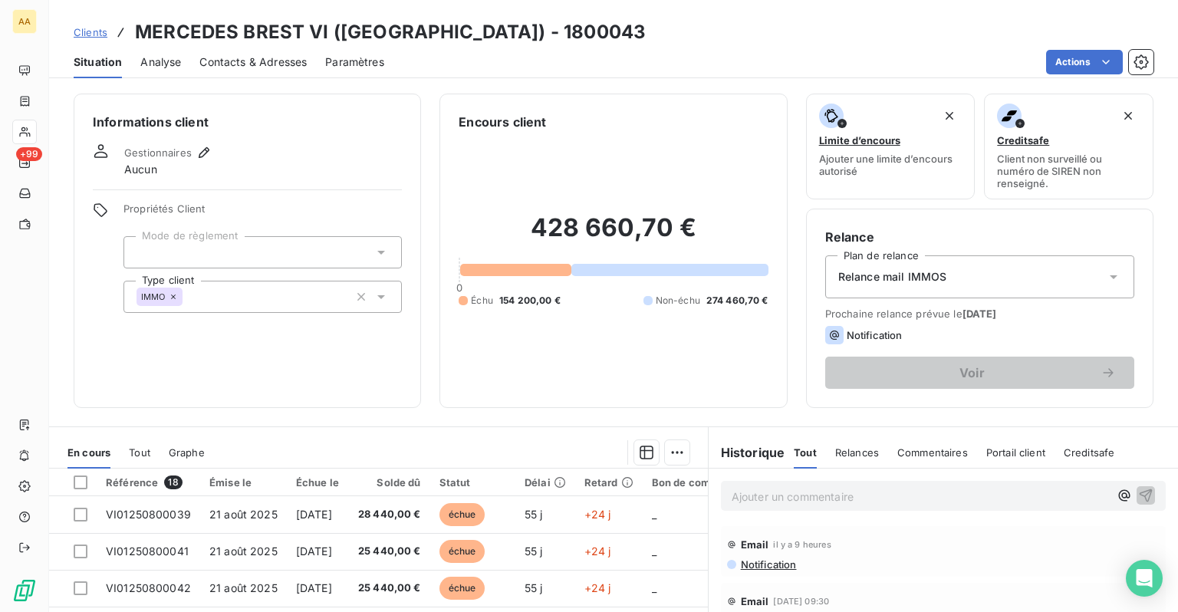
click at [101, 36] on span "Clients" at bounding box center [91, 32] width 34 height 12
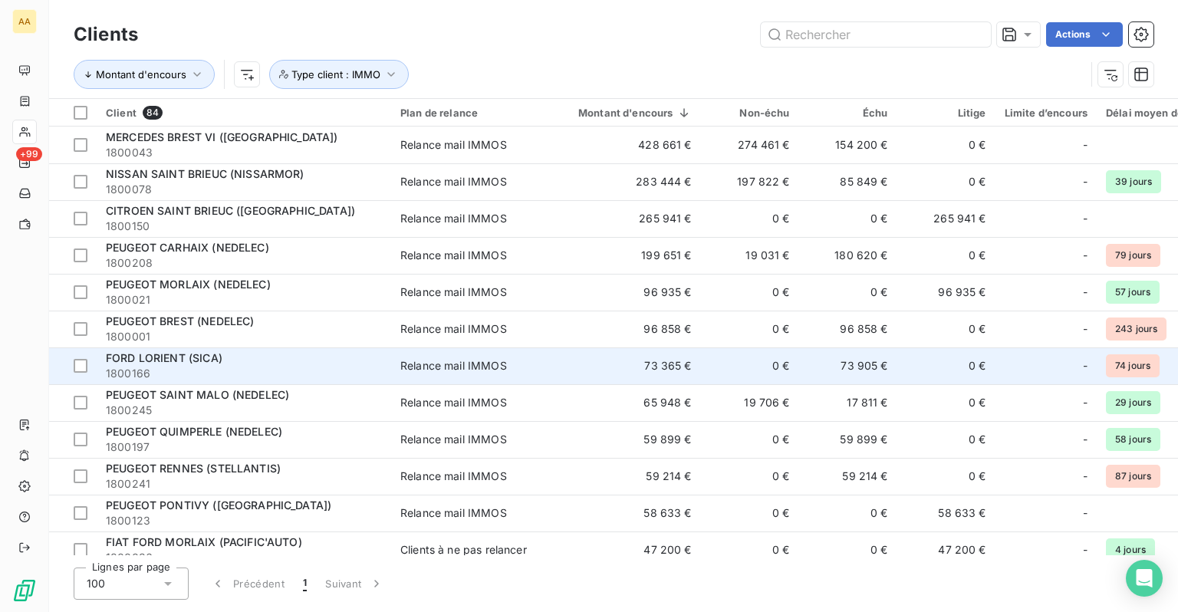
scroll to position [77, 0]
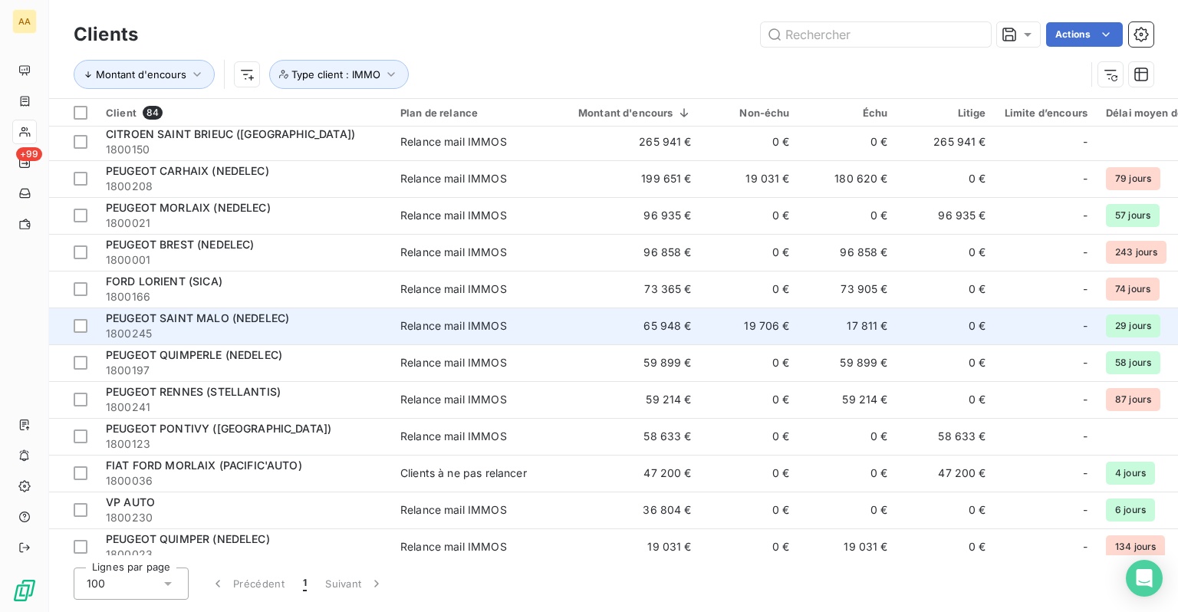
click at [245, 324] on span "PEUGEOT SAINT MALO (NEDELEC)" at bounding box center [197, 318] width 183 height 13
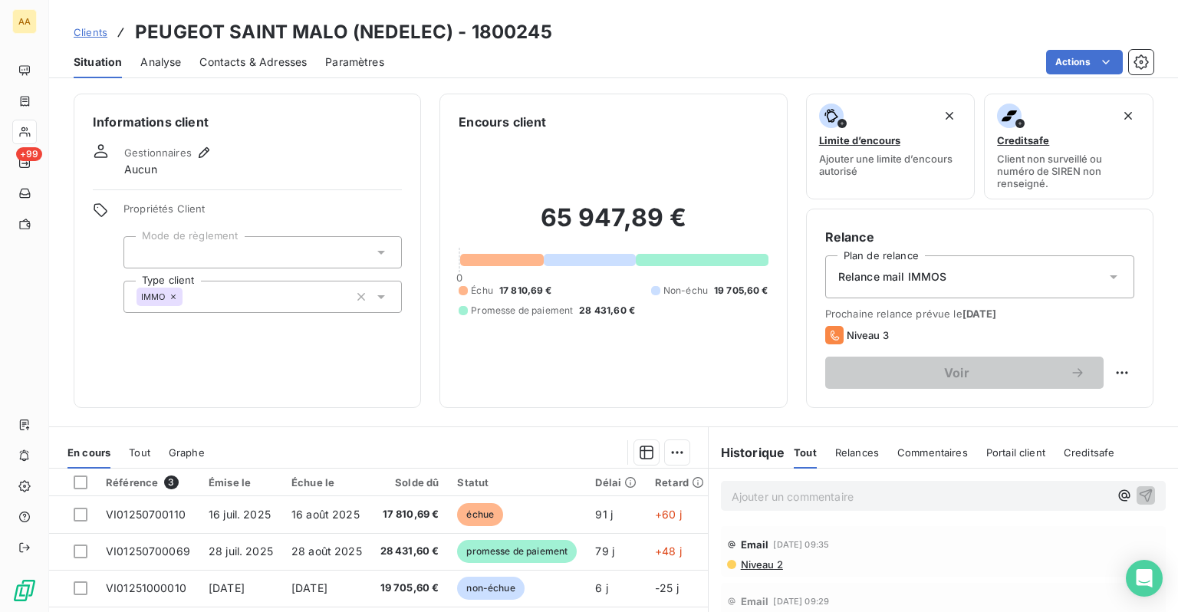
click at [88, 35] on span "Clients" at bounding box center [91, 32] width 34 height 12
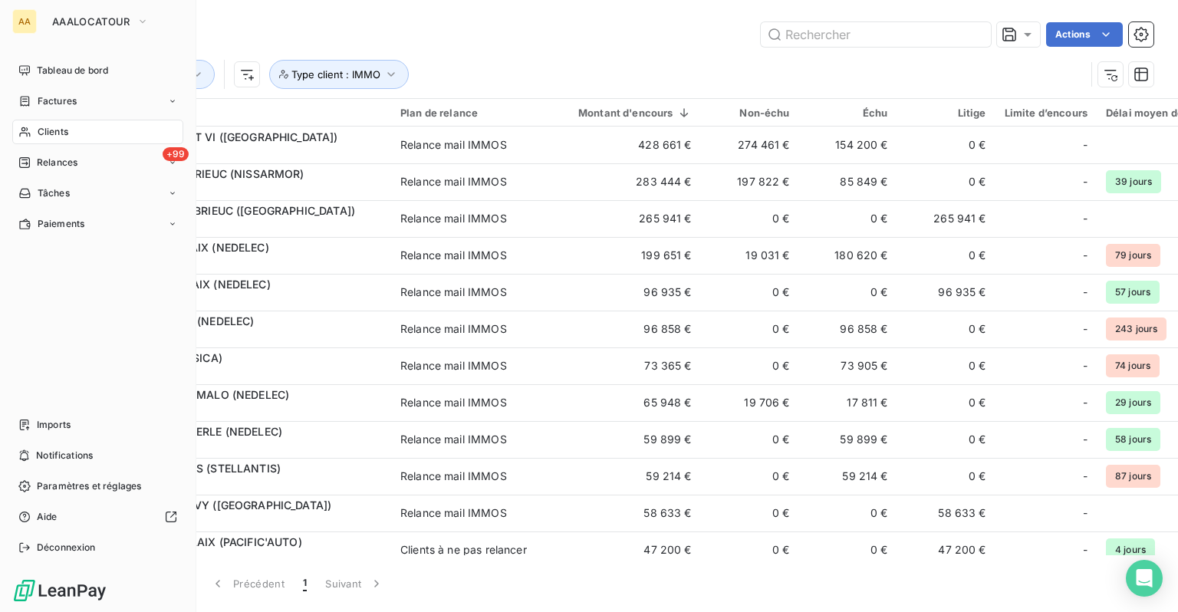
click at [42, 130] on span "Clients" at bounding box center [53, 132] width 31 height 14
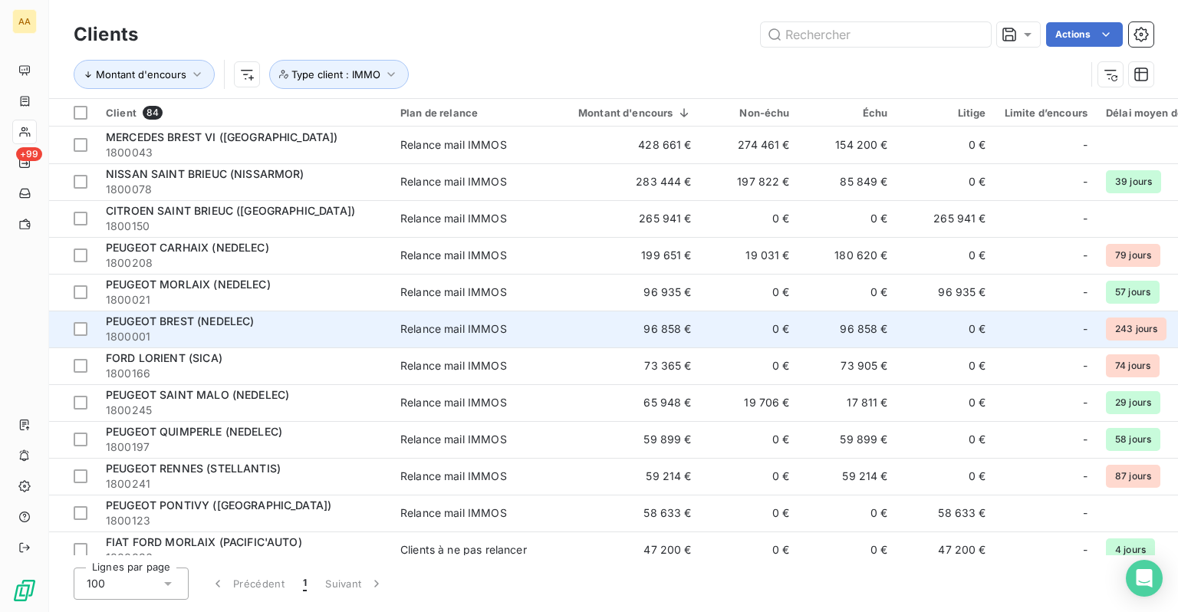
click at [270, 318] on div "PEUGEOT BREST (NEDELEC)" at bounding box center [244, 321] width 276 height 15
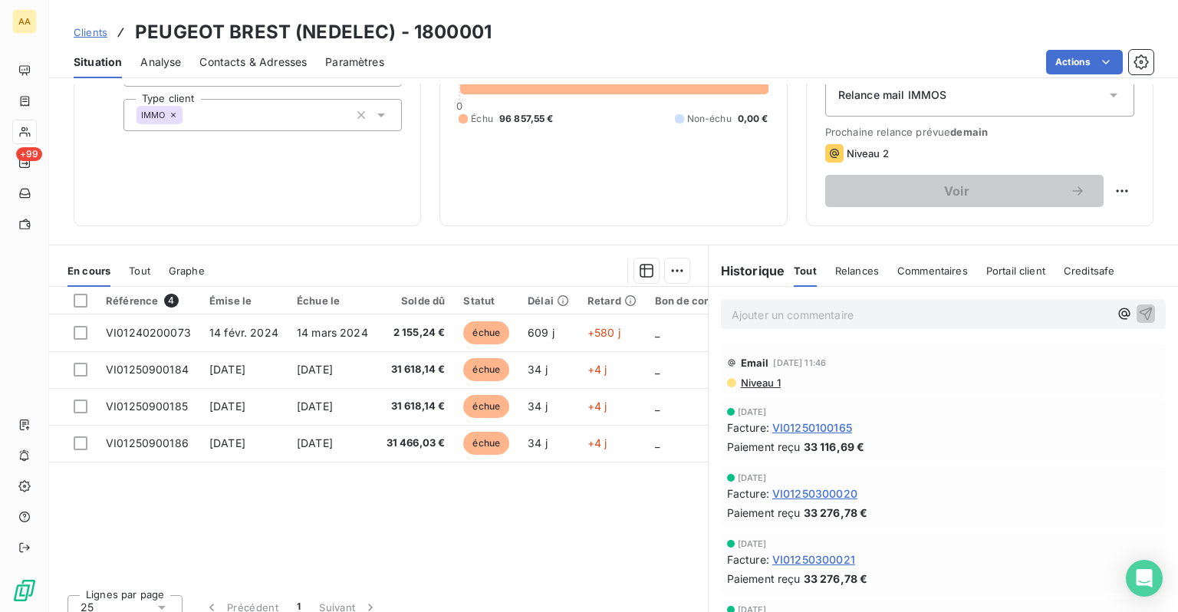
scroll to position [196, 0]
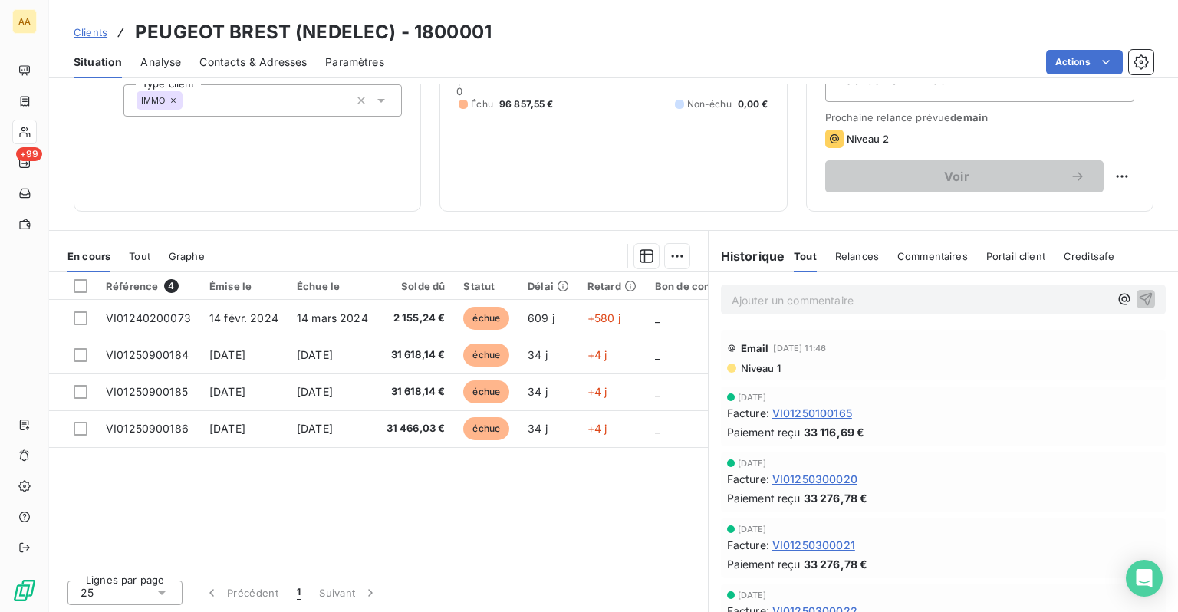
click at [793, 412] on span "VI01250100165" at bounding box center [813, 413] width 80 height 16
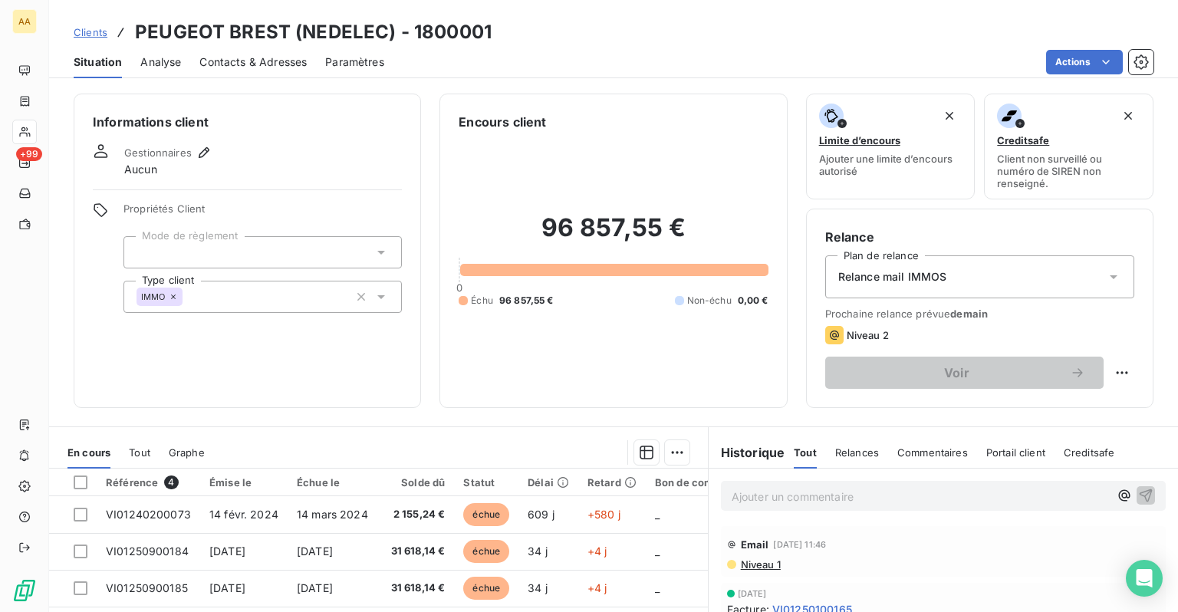
click at [94, 31] on span "Clients" at bounding box center [91, 32] width 34 height 12
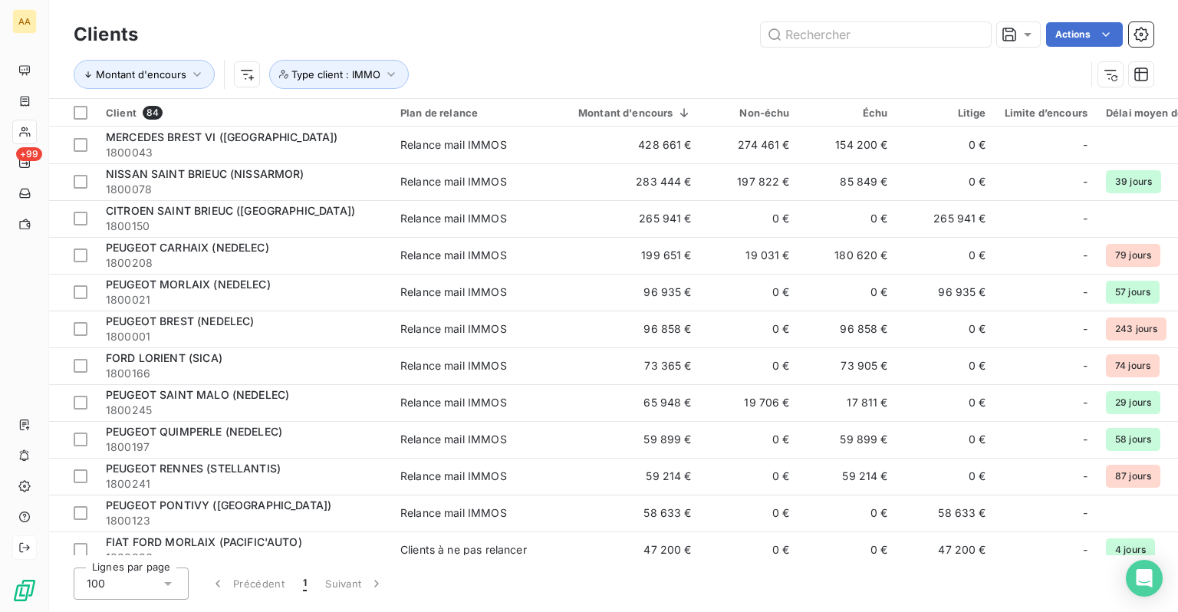
drag, startPoint x: 267, startPoint y: 37, endPoint x: 25, endPoint y: 552, distance: 569.8
click at [25, 552] on icon at bounding box center [24, 548] width 12 height 12
